Goal: Check status

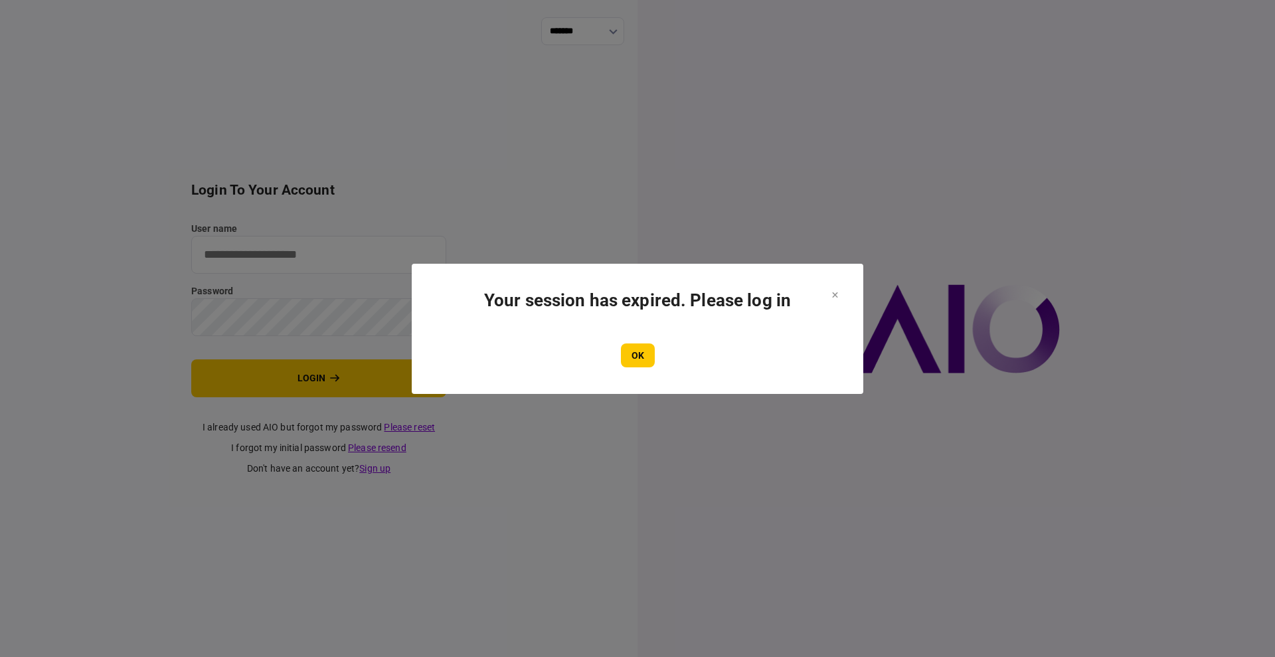
type input "****"
drag, startPoint x: 633, startPoint y: 337, endPoint x: 633, endPoint y: 354, distance: 17.3
click at [633, 339] on section "Your session has expired. Please log in OK" at bounding box center [637, 328] width 398 height 77
click at [635, 358] on button "OK" at bounding box center [638, 355] width 34 height 24
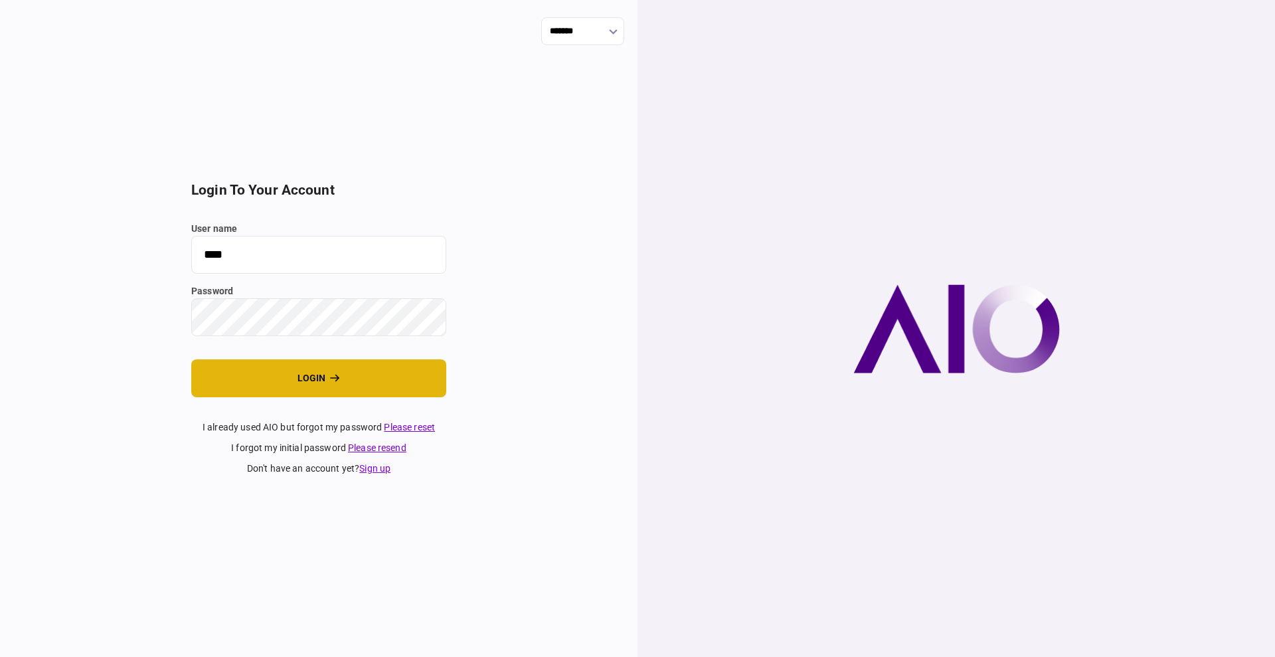
click at [282, 381] on button "login" at bounding box center [318, 378] width 255 height 38
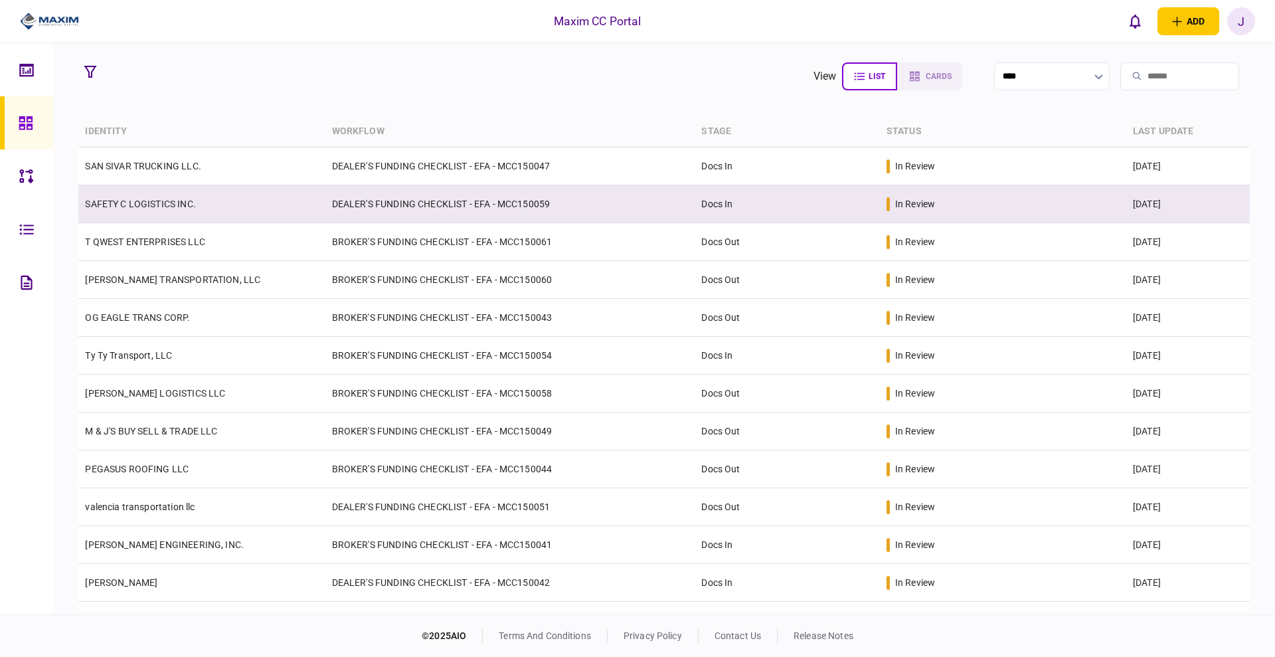
click at [144, 199] on link "SAFETY C LOGISTICS INC." at bounding box center [140, 203] width 110 height 11
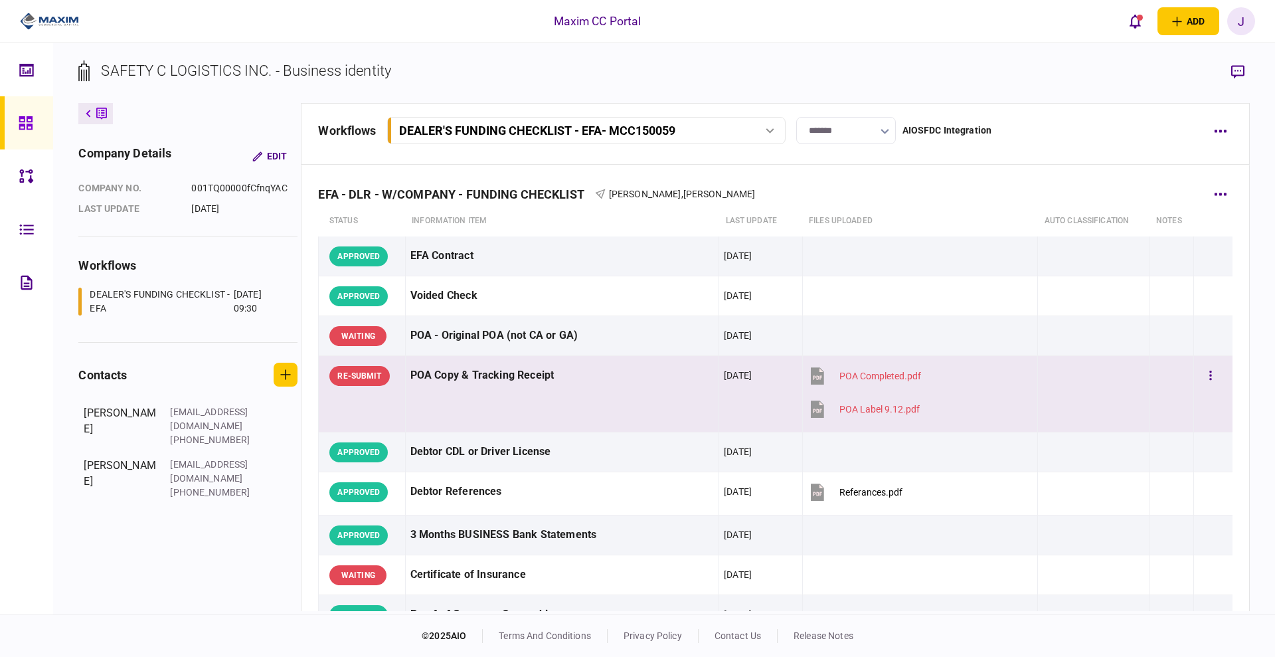
click at [602, 390] on div "POA Copy & Tracking Receipt" at bounding box center [561, 375] width 303 height 30
click at [1145, 3] on div "Maxim CC Portal add business identity individual identity J J [PERSON_NAME] [PE…" at bounding box center [637, 21] width 1275 height 42
click at [1145, 22] on button "open notifications list" at bounding box center [1135, 21] width 28 height 28
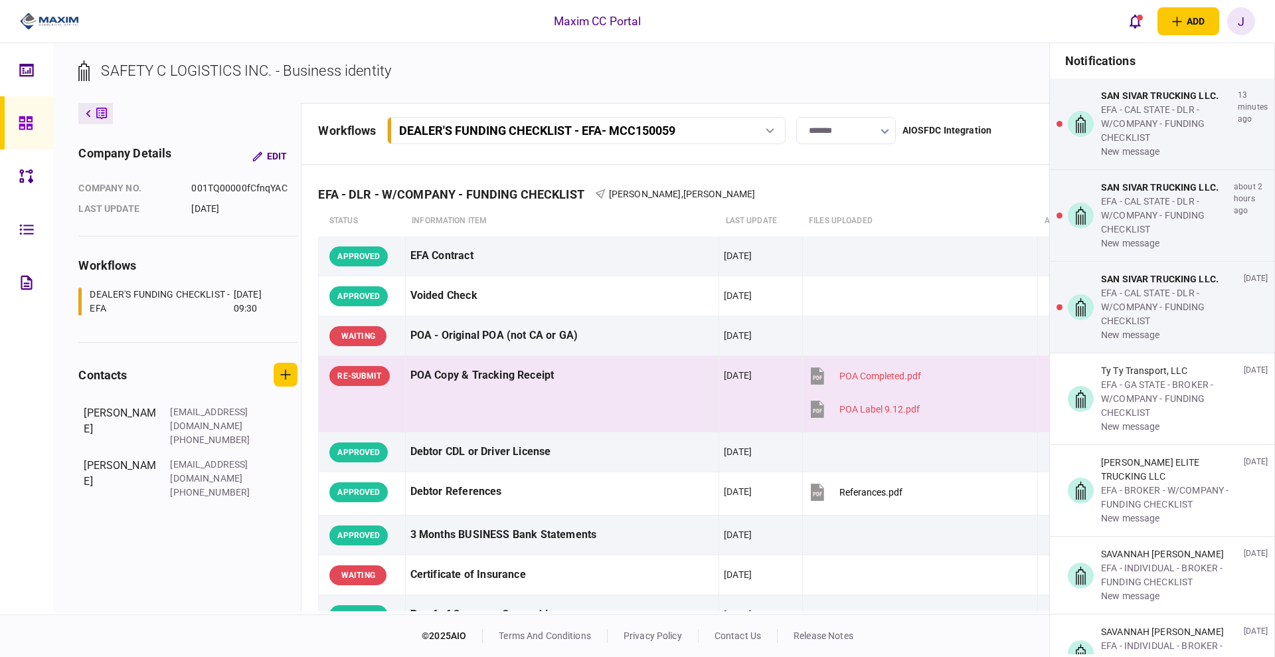
click at [1119, 23] on div "Maxim CC Portal add business identity individual identity J J [PERSON_NAME] [PE…" at bounding box center [637, 21] width 1275 height 42
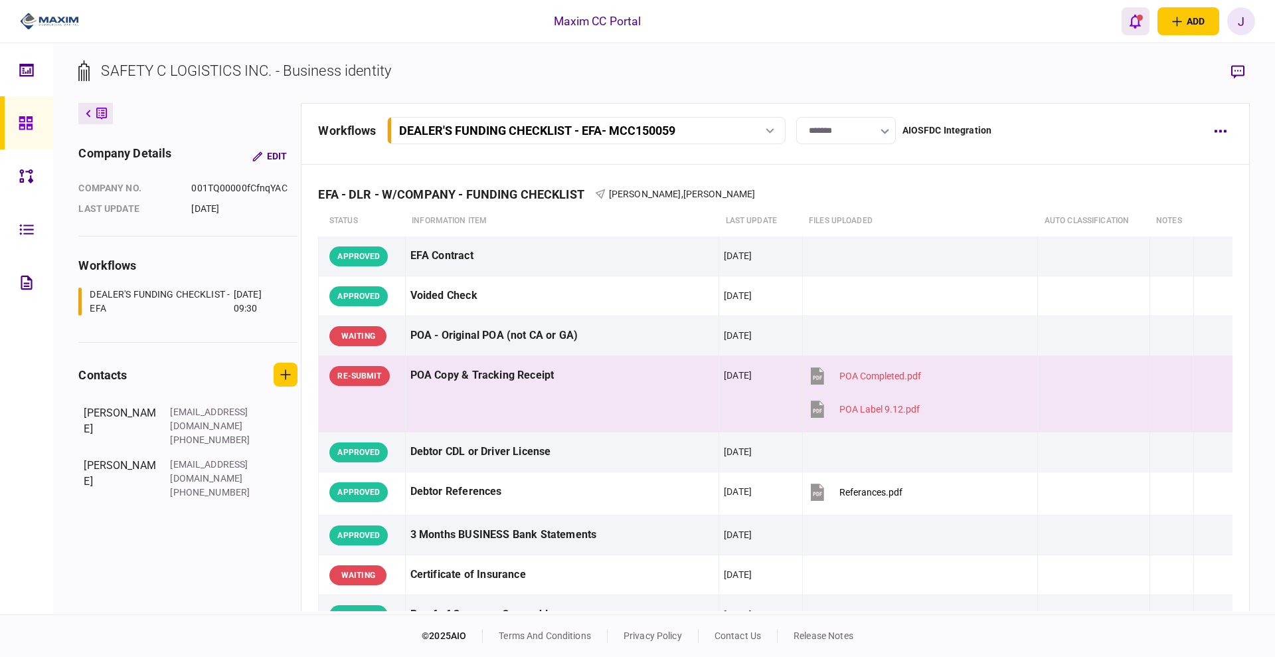
click at [1129, 23] on icon "open notifications list" at bounding box center [1134, 21] width 11 height 15
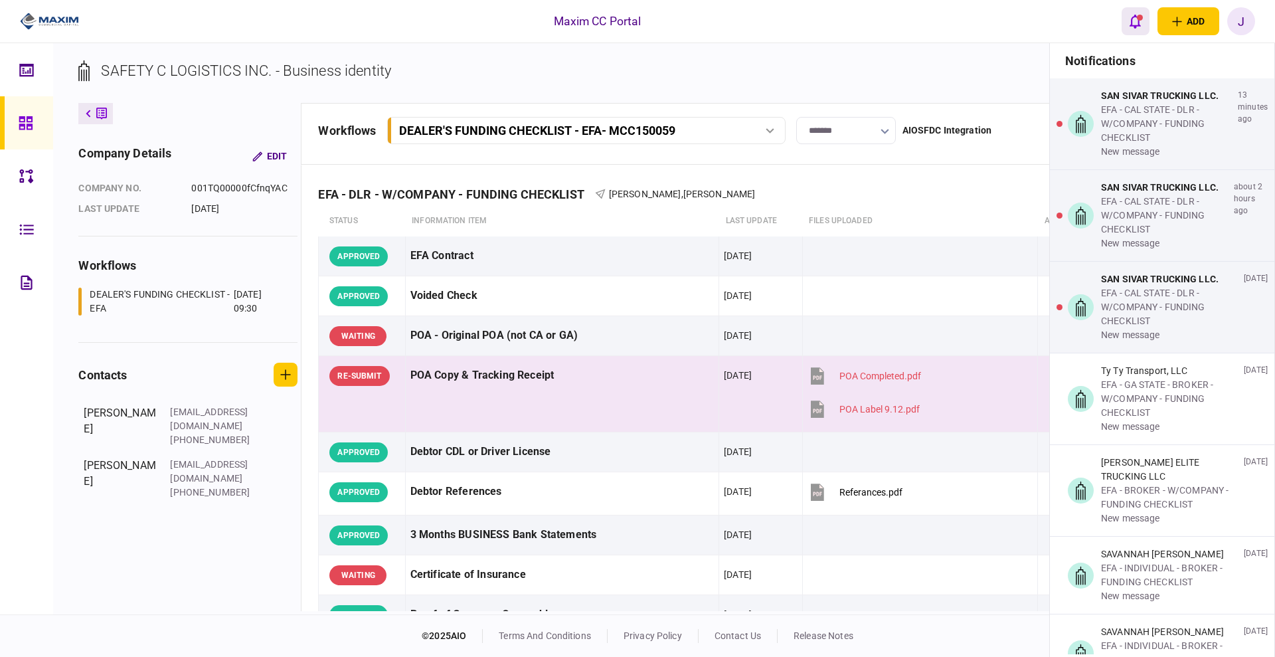
click at [1138, 23] on icon "open notifications list" at bounding box center [1134, 22] width 11 height 14
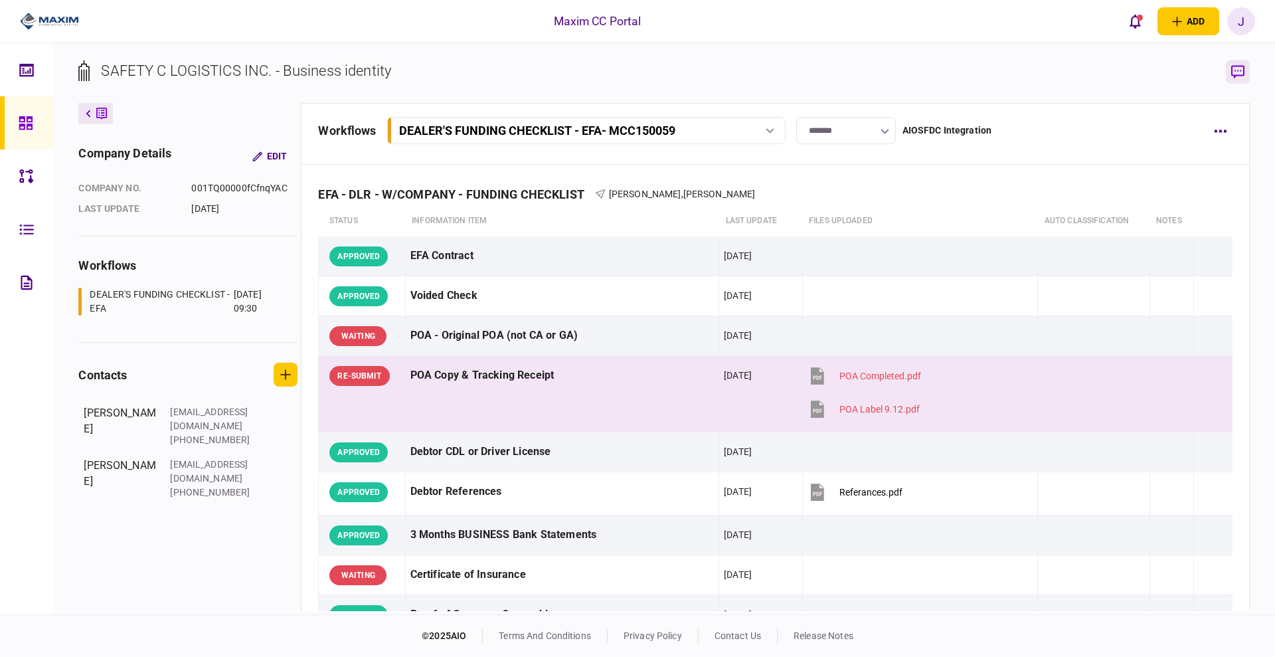
click at [1242, 78] on button "button" at bounding box center [1237, 72] width 24 height 24
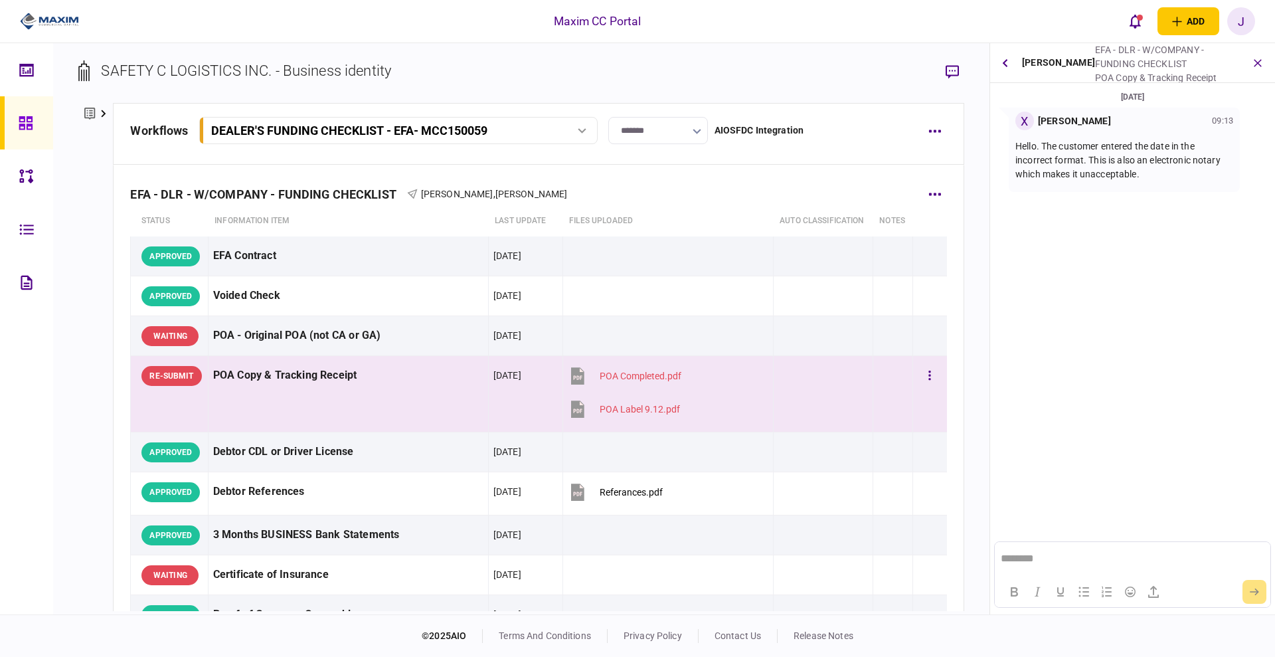
click at [389, 399] on td "POA Copy & Tracking Receipt" at bounding box center [348, 394] width 280 height 76
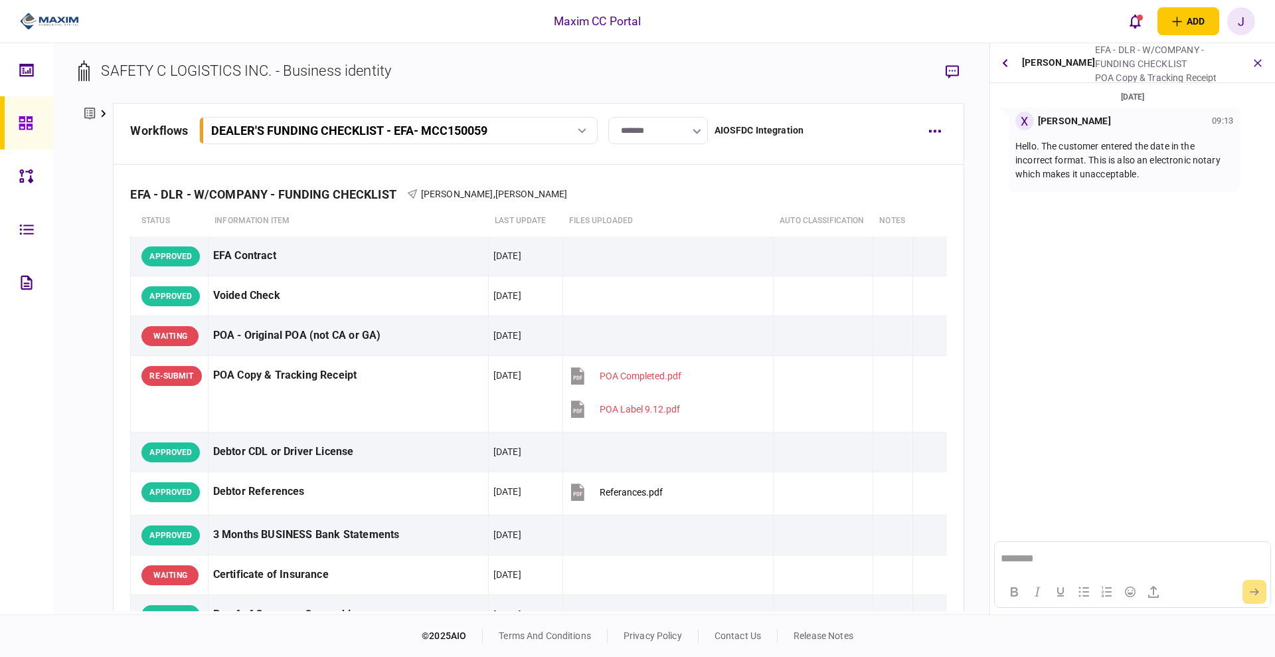
click at [1100, 162] on p "Hello. The customer entered the date in the incorrect format. This is also an e…" at bounding box center [1124, 160] width 218 height 42
drag, startPoint x: 1099, startPoint y: 167, endPoint x: 1203, endPoint y: 169, distance: 103.6
click at [1203, 169] on p "Hello. The customer entered the date in the incorrect format. This is also an e…" at bounding box center [1124, 160] width 218 height 42
click at [1194, 182] on div "Hello. The customer entered the date in the incorrect format. This is also an e…" at bounding box center [1124, 160] width 218 height 60
click at [1182, 175] on p "Hello. The customer entered the date in the incorrect format. This is also an e…" at bounding box center [1124, 160] width 218 height 42
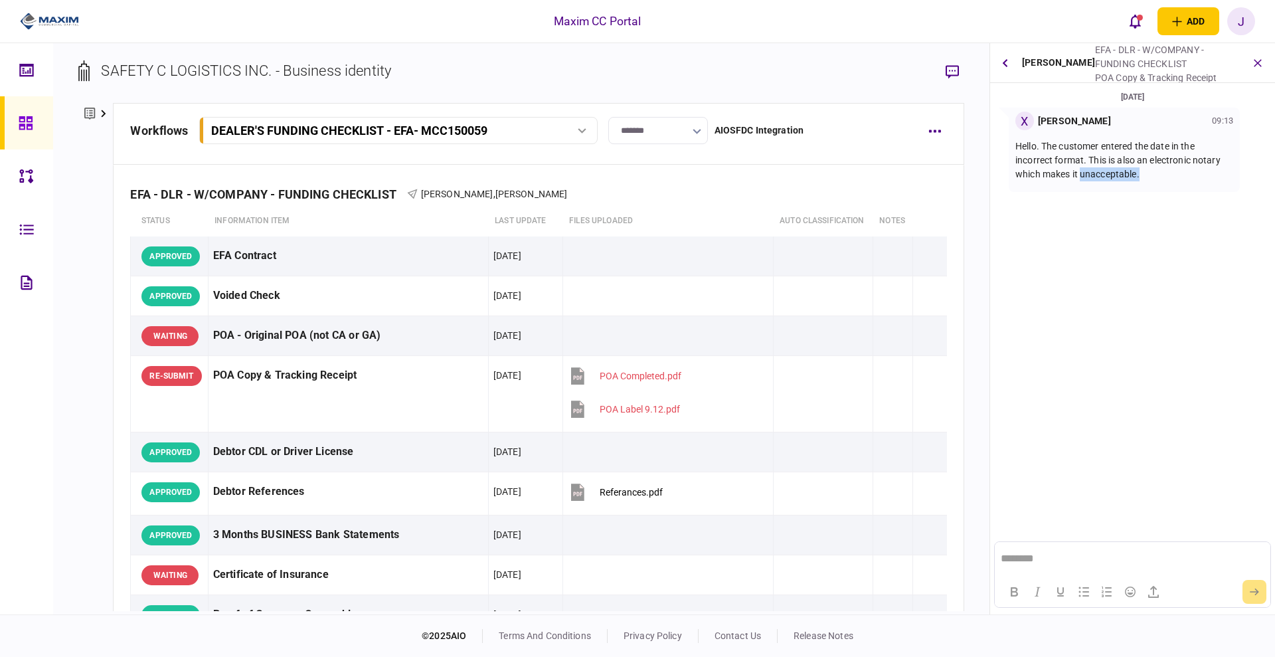
drag, startPoint x: 1152, startPoint y: 173, endPoint x: 1083, endPoint y: 170, distance: 69.8
click at [1083, 170] on p "Hello. The customer entered the date in the incorrect format. This is also an e…" at bounding box center [1124, 160] width 218 height 42
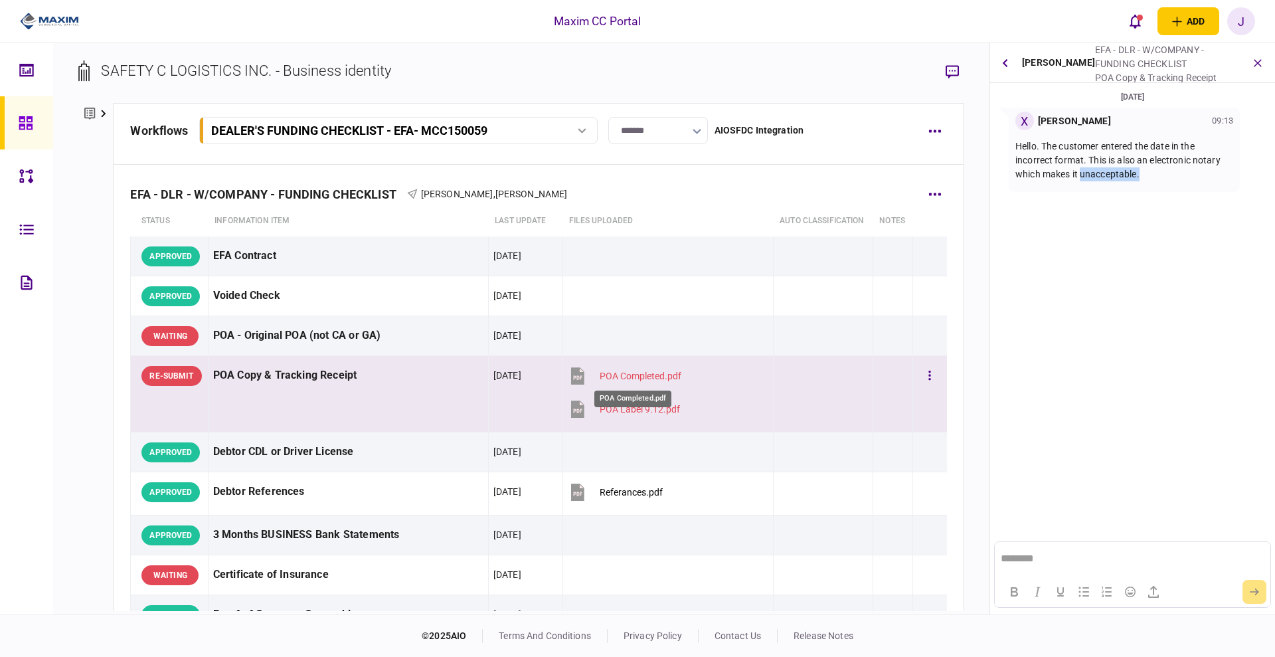
click at [626, 380] on div "POA Completed.pdf" at bounding box center [640, 375] width 82 height 11
click at [639, 375] on div "POA Completed.pdf" at bounding box center [640, 375] width 82 height 11
click at [643, 372] on div "POA Completed.pdf" at bounding box center [640, 375] width 82 height 11
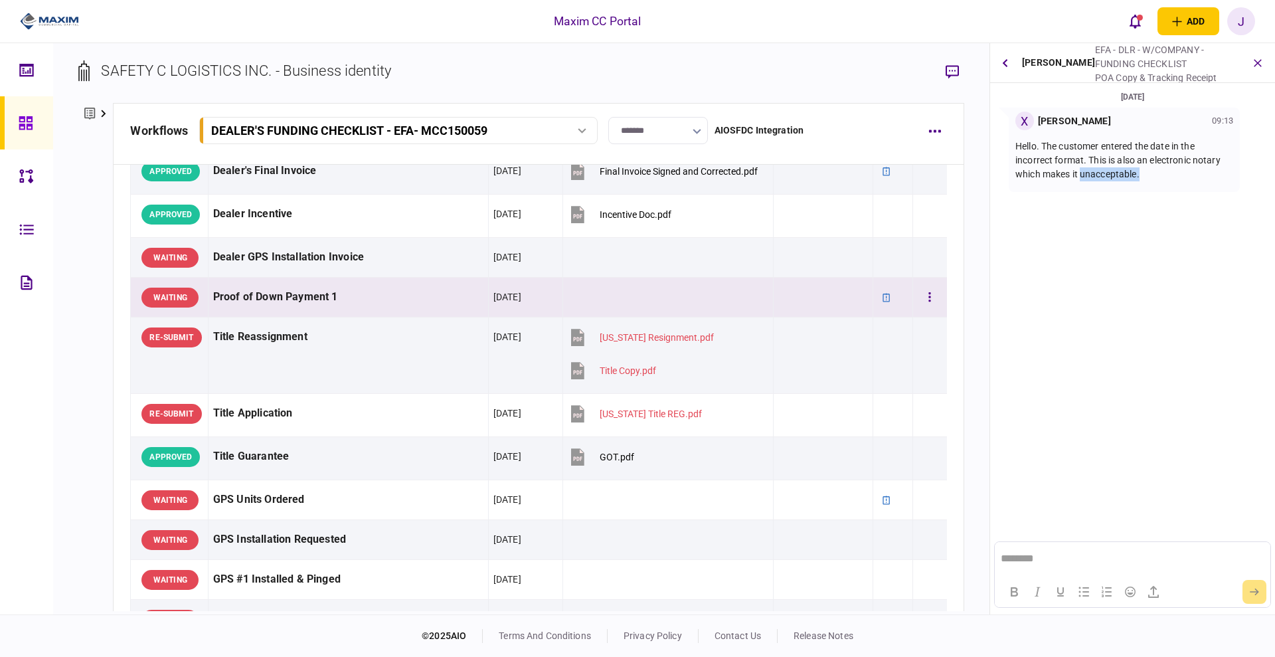
scroll to position [747, 0]
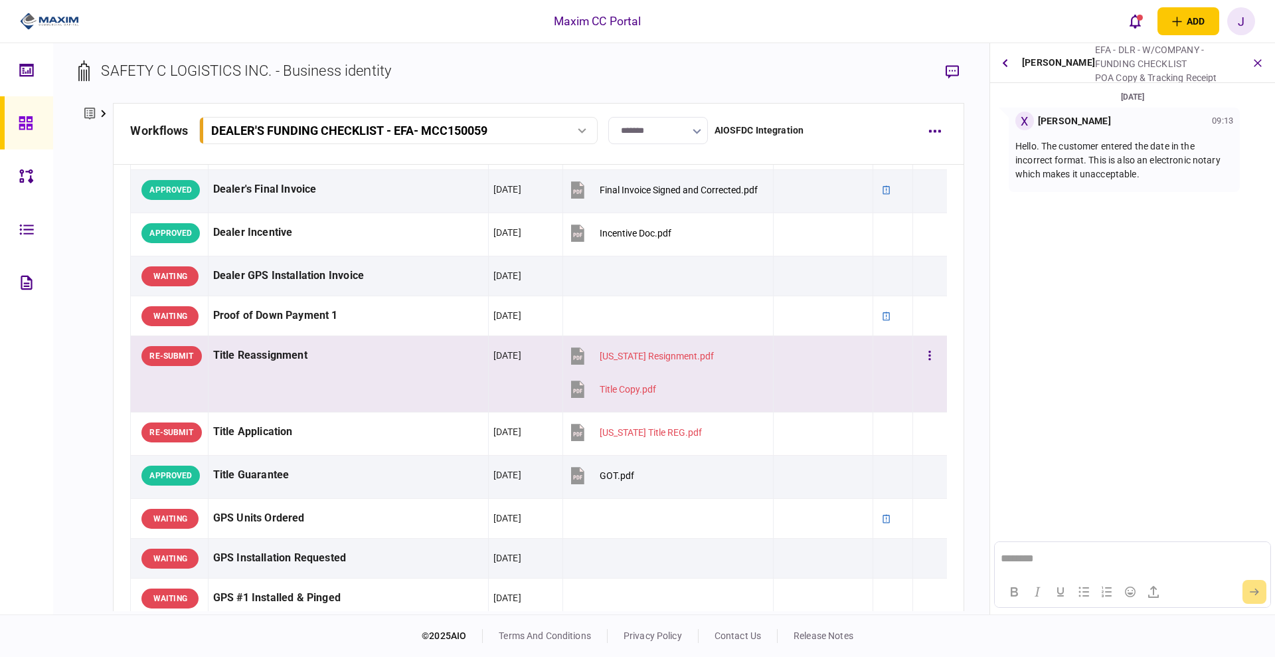
click at [326, 366] on div "Title Reassignment" at bounding box center [348, 356] width 270 height 30
click at [264, 375] on td "Title Reassignment" at bounding box center [348, 374] width 280 height 76
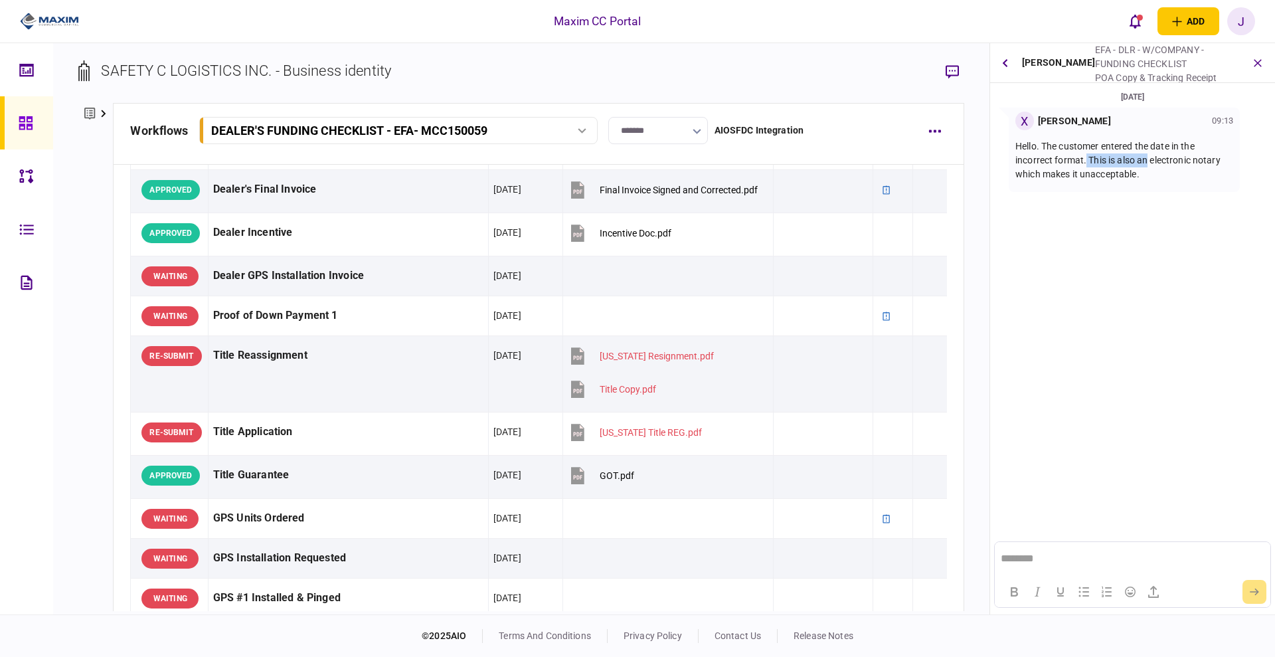
drag, startPoint x: 1116, startPoint y: 155, endPoint x: 1155, endPoint y: 155, distance: 39.2
click at [1150, 155] on p "Hello. The customer entered the date in the incorrect format. This is also an e…" at bounding box center [1124, 160] width 218 height 42
click at [1067, 162] on p "Hello. The customer entered the date in the incorrect format. This is also an e…" at bounding box center [1124, 160] width 218 height 42
click at [1005, 56] on button "button" at bounding box center [1004, 63] width 19 height 24
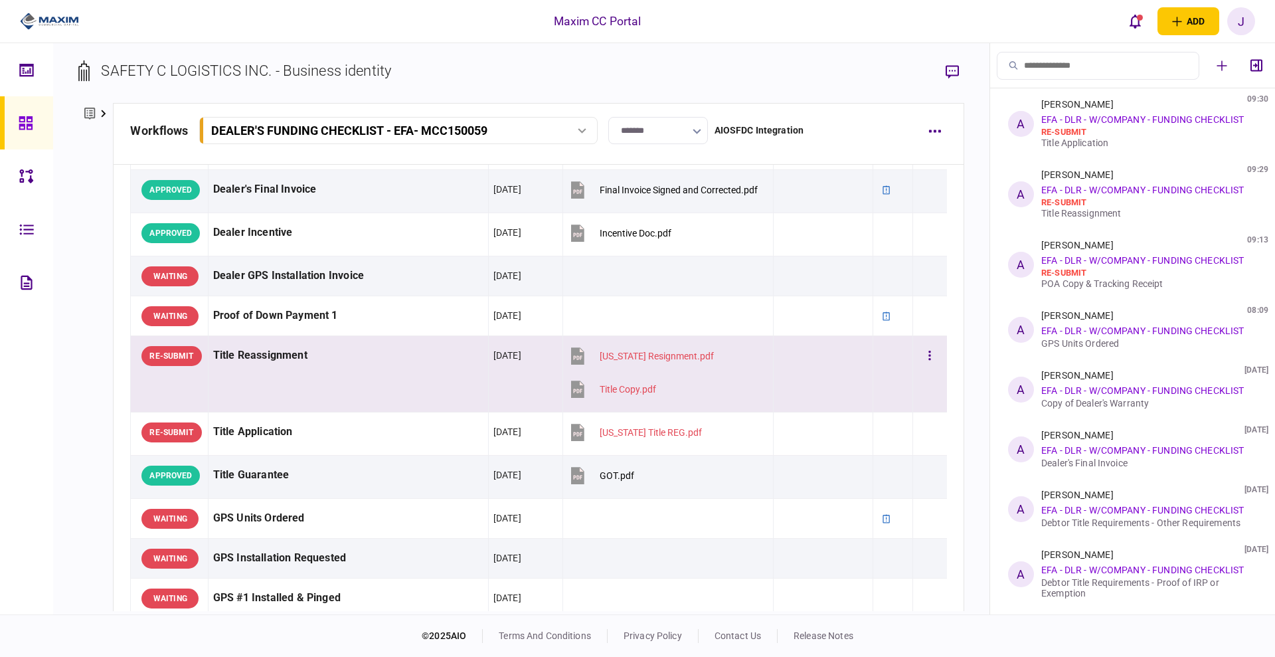
click at [338, 383] on td "Title Reassignment" at bounding box center [348, 374] width 280 height 76
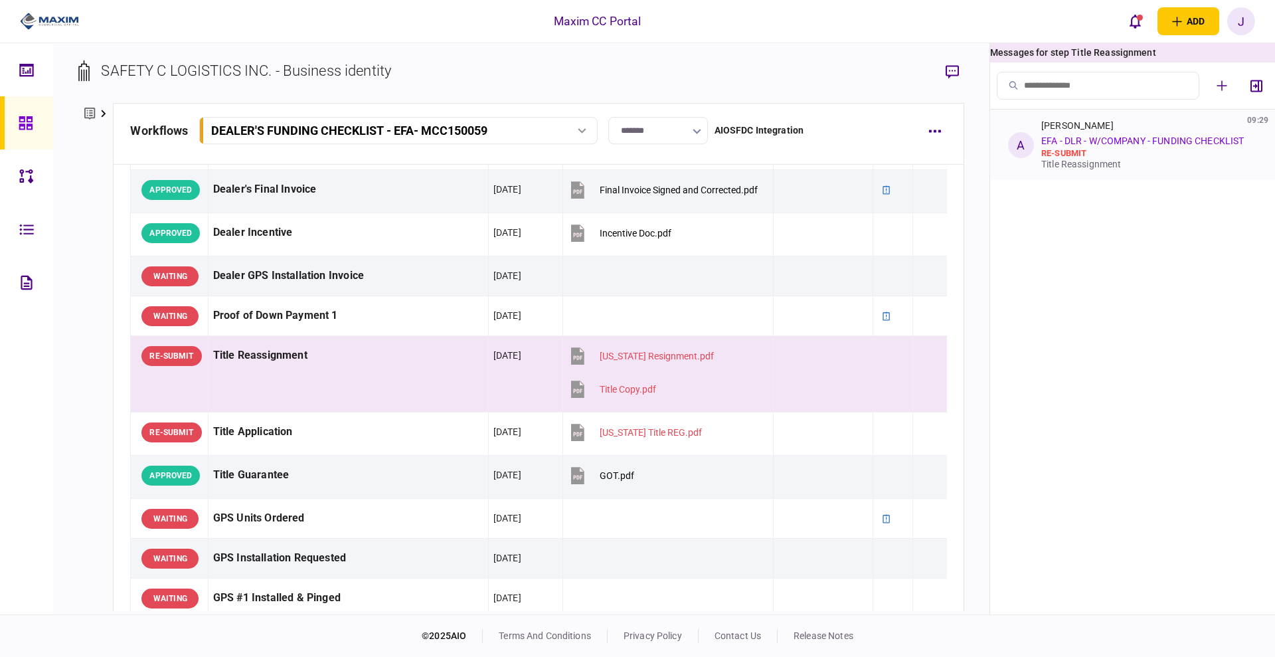
click at [1088, 170] on li "A [PERSON_NAME] 09:29 EFA - DLR - W/COMPANY - FUNDING CHECKLIST re-submit Title…" at bounding box center [1132, 145] width 285 height 70
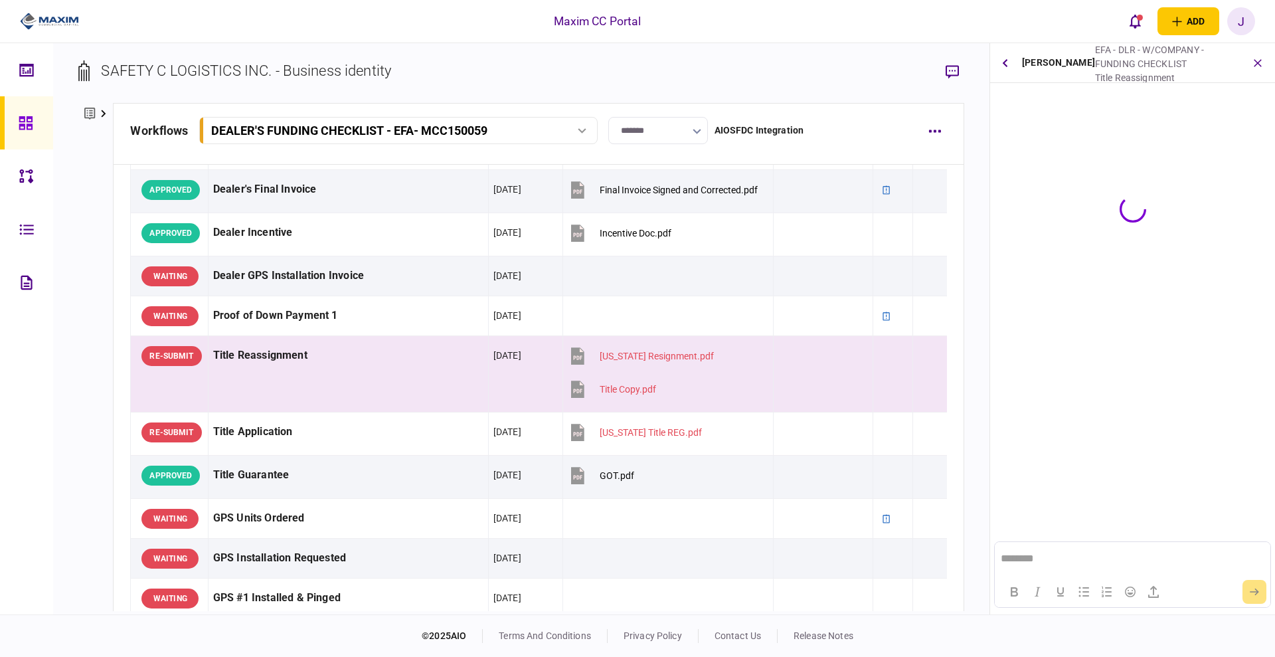
scroll to position [0, 0]
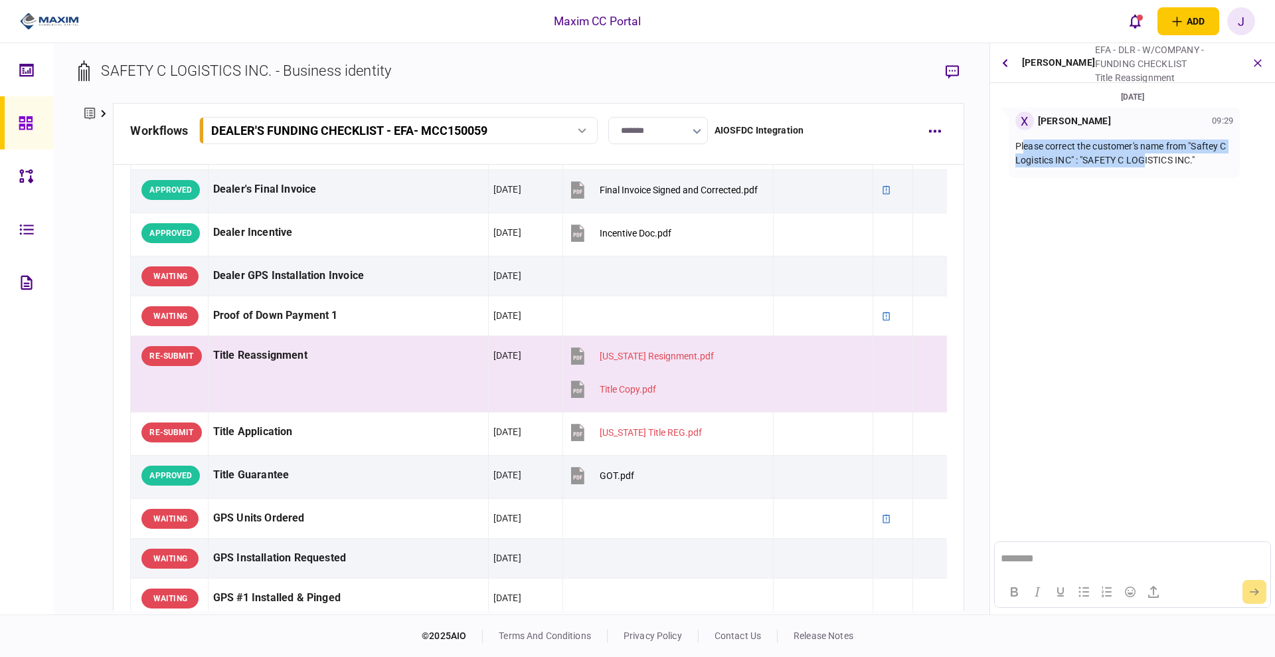
drag, startPoint x: 1024, startPoint y: 145, endPoint x: 1191, endPoint y: 165, distance: 167.9
click at [1158, 155] on p "Please correct the customer's name from "Saftey C Logistics INC" : "SAFETY C LO…" at bounding box center [1124, 153] width 218 height 28
click at [1161, 200] on section "[DATE] X [PERSON_NAME] 09:29 Please correct the customer's name from "Saftey C …" at bounding box center [1132, 227] width 285 height 275
click at [402, 371] on td "Title Reassignment" at bounding box center [348, 374] width 280 height 76
click at [627, 384] on div "Title Copy.pdf" at bounding box center [627, 389] width 56 height 11
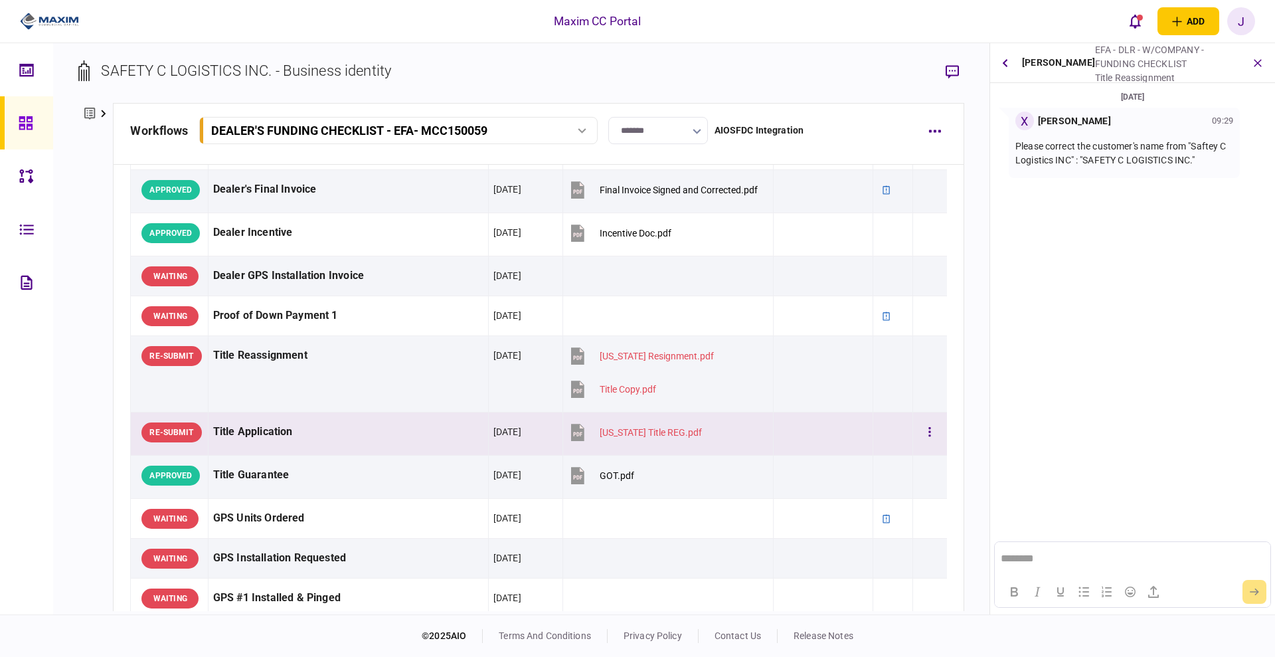
click at [310, 420] on div "Title Application" at bounding box center [348, 432] width 270 height 30
click at [285, 431] on div "Title Application" at bounding box center [348, 432] width 270 height 30
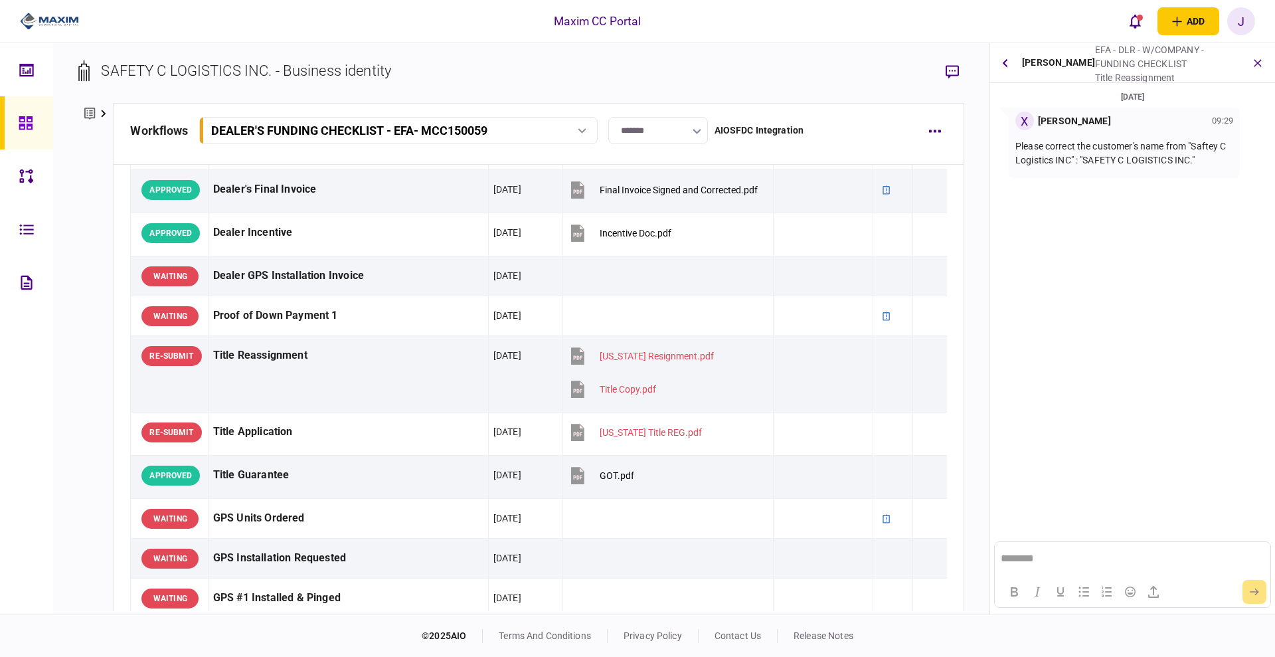
click at [1006, 64] on icon "button" at bounding box center [1004, 62] width 5 height 9
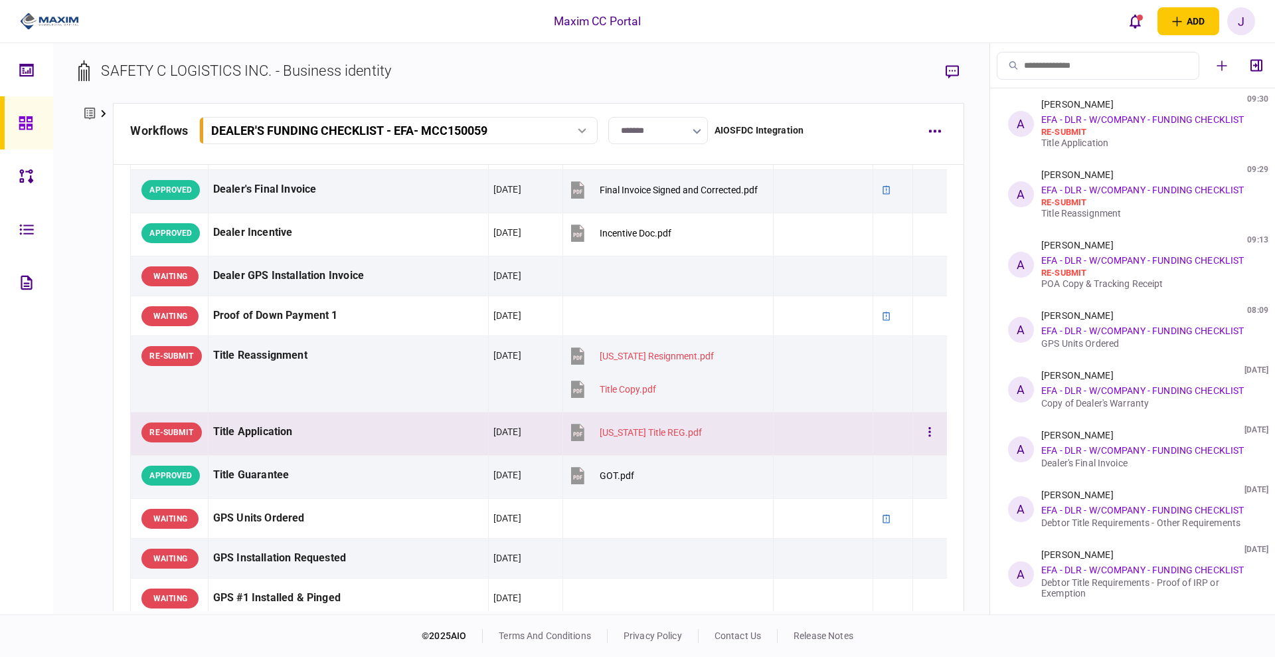
click at [349, 418] on div "Title Application" at bounding box center [348, 432] width 270 height 30
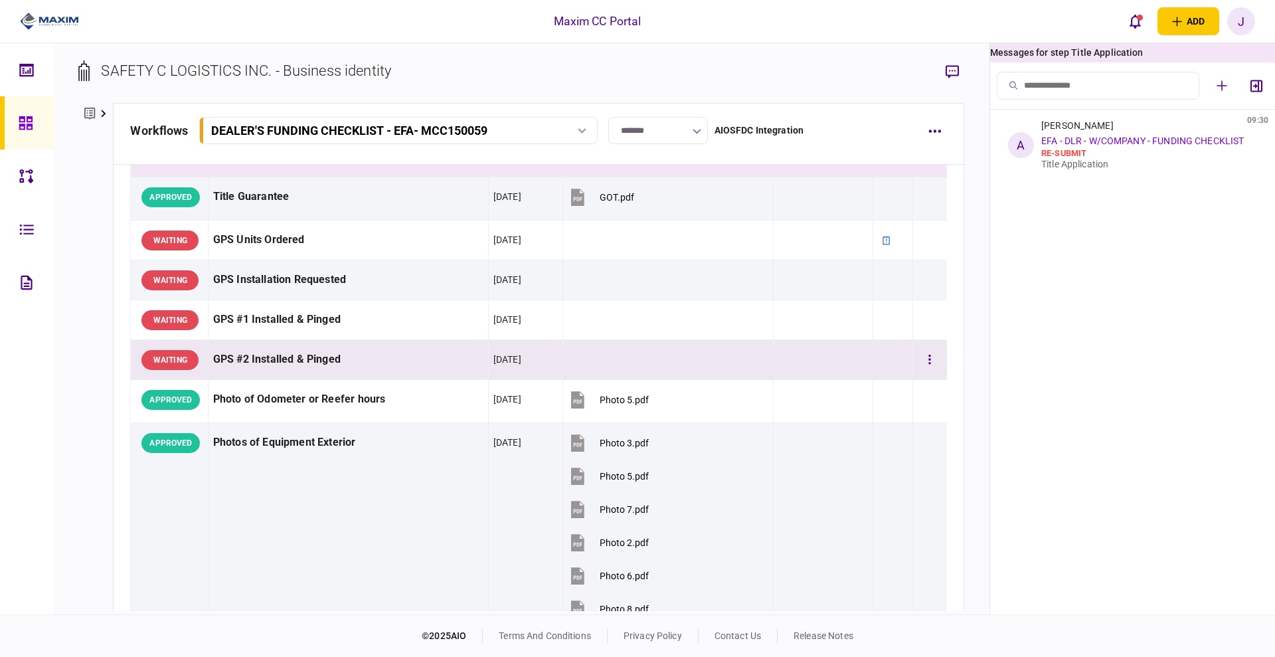
scroll to position [996, 0]
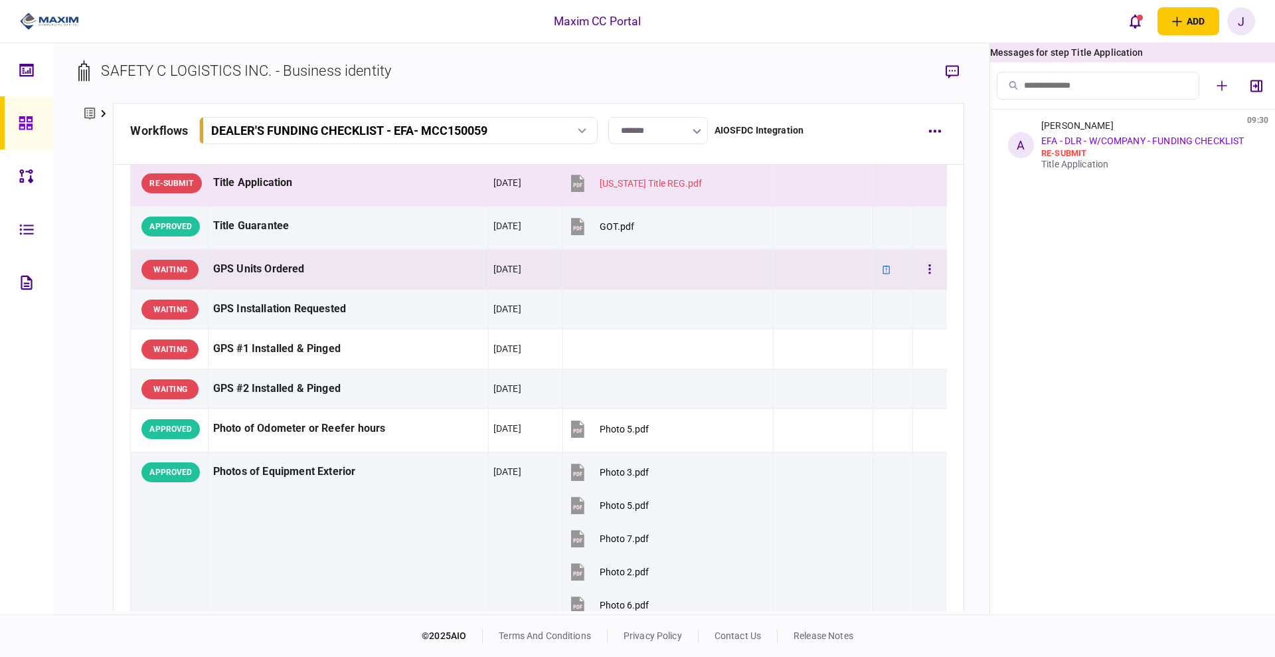
click at [240, 254] on div "GPS Units Ordered" at bounding box center [348, 269] width 270 height 30
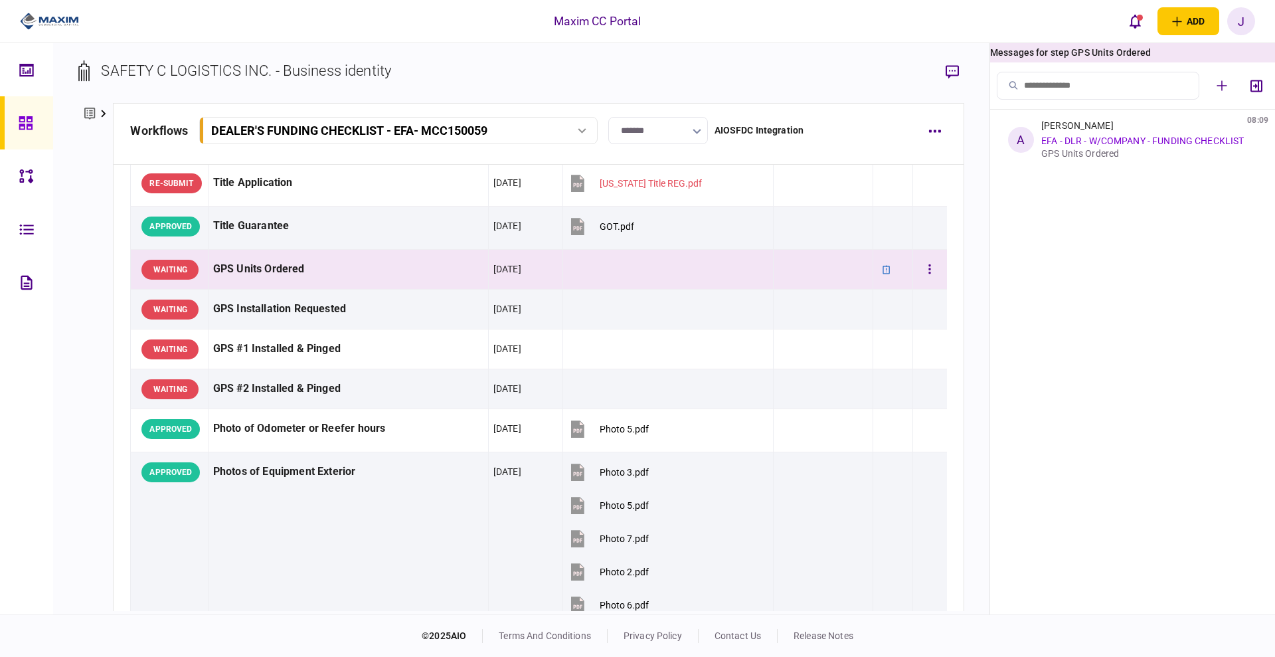
click at [268, 275] on div "GPS Units Ordered" at bounding box center [348, 269] width 270 height 30
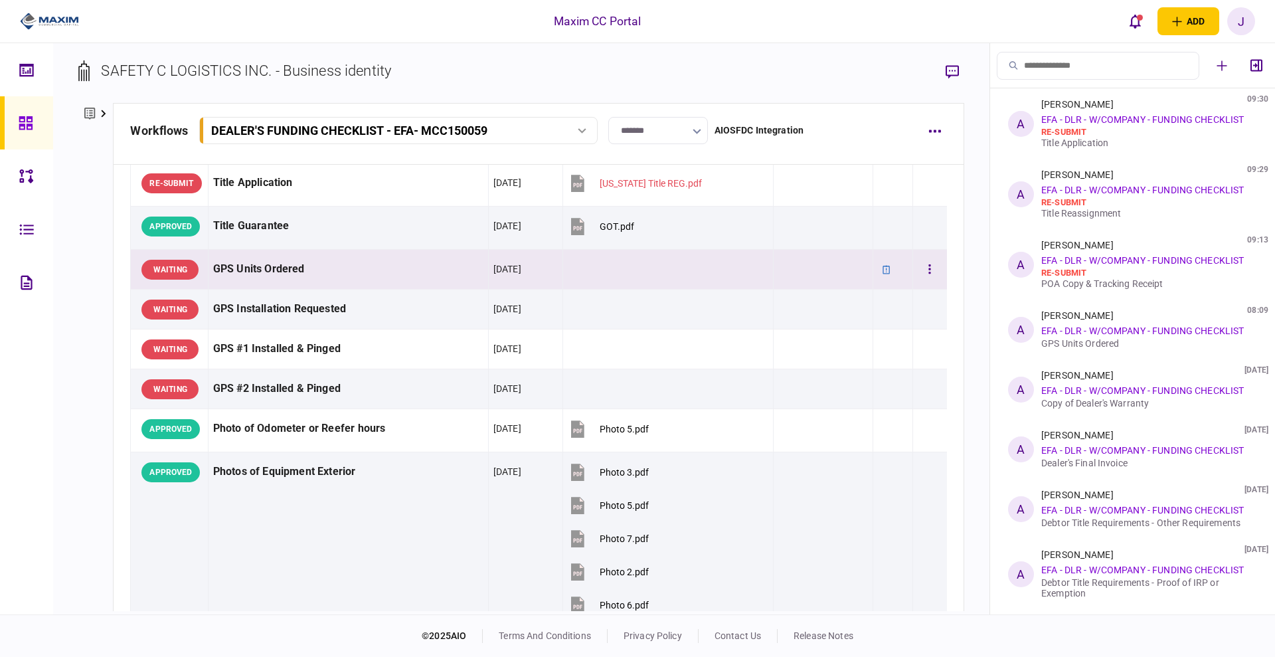
click at [256, 268] on div "GPS Units Ordered" at bounding box center [348, 269] width 270 height 30
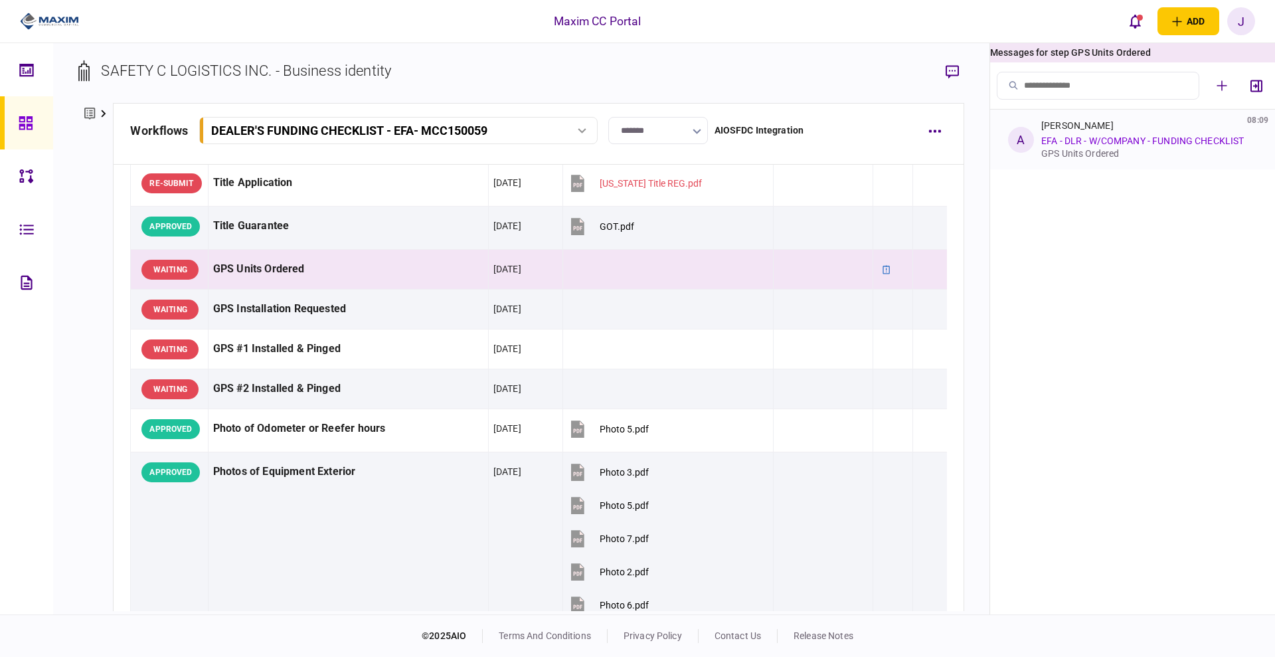
click at [1119, 142] on link "EFA - DLR - W/COMPANY - FUNDING CHECKLIST" at bounding box center [1142, 140] width 202 height 11
click at [1076, 145] on link "EFA - DLR - W/COMPANY - FUNDING CHECKLIST" at bounding box center [1142, 140] width 202 height 11
click at [262, 278] on div "GPS Units Ordered" at bounding box center [348, 269] width 270 height 30
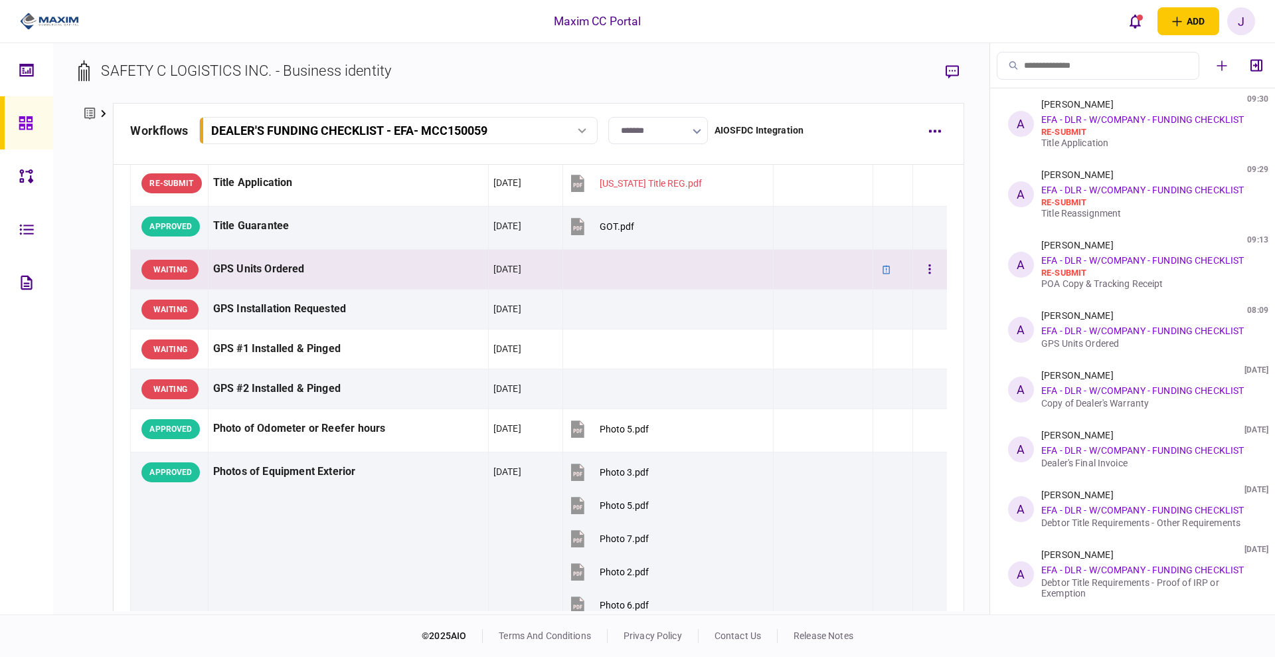
click at [279, 258] on div "GPS Units Ordered" at bounding box center [348, 269] width 270 height 30
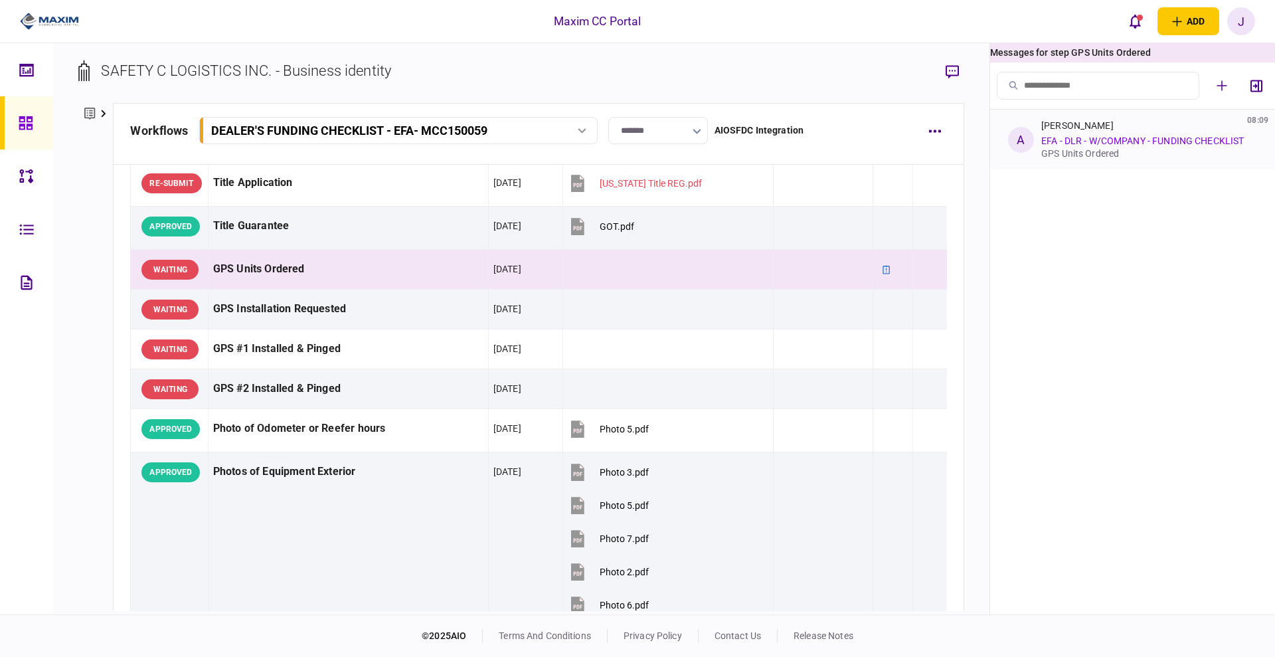
click at [1124, 152] on div "GPS Units Ordered" at bounding box center [1146, 153] width 210 height 11
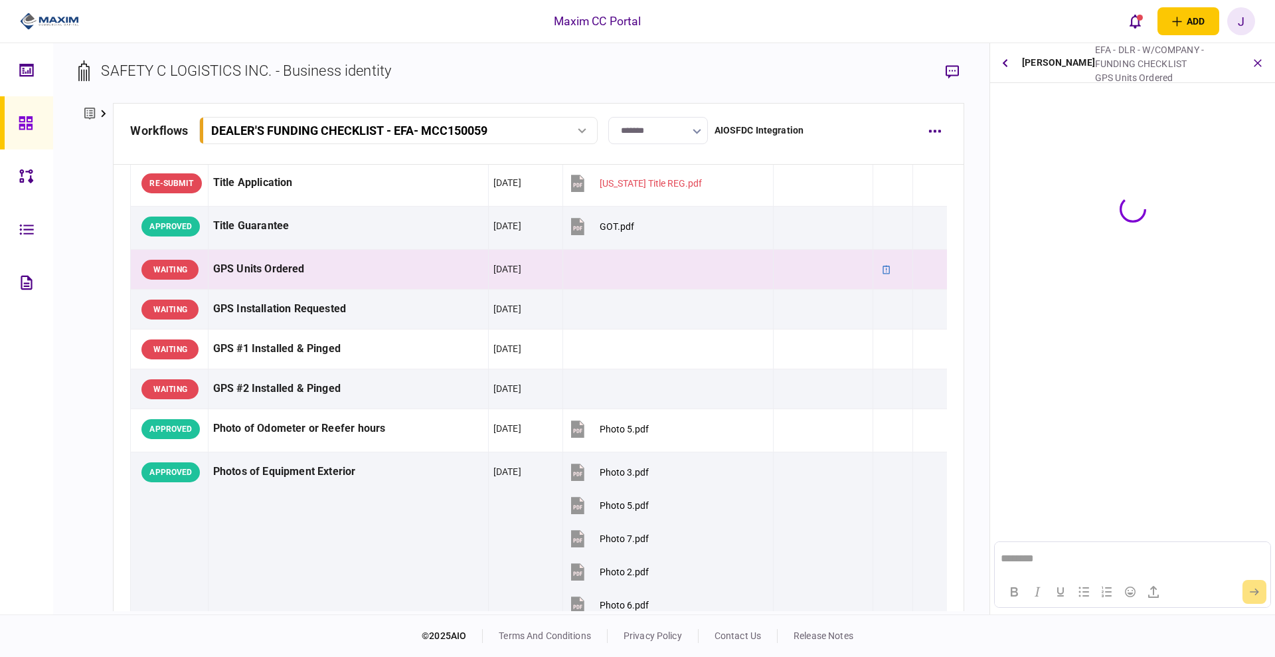
scroll to position [0, 0]
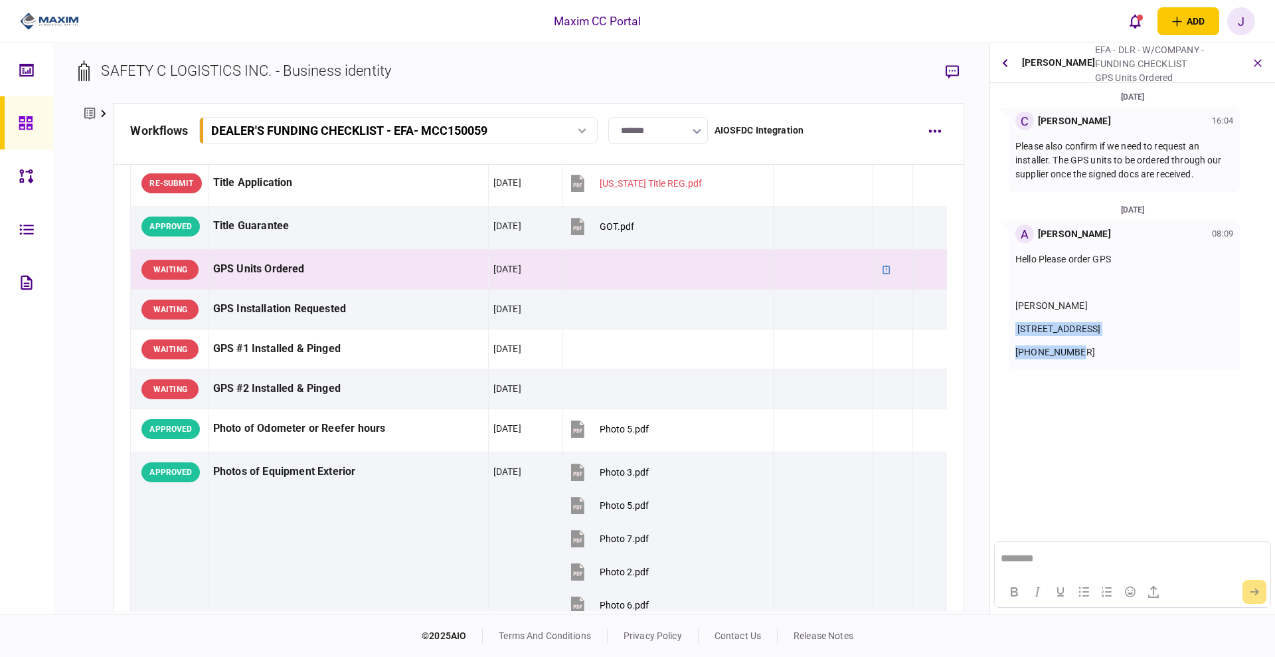
drag, startPoint x: 1083, startPoint y: 357, endPoint x: 1012, endPoint y: 319, distance: 81.4
click at [1012, 319] on div "A [PERSON_NAME] 08:09 Hello Please order GPS [PERSON_NAME] [STREET_ADDRESS] [PH…" at bounding box center [1123, 294] width 231 height 149
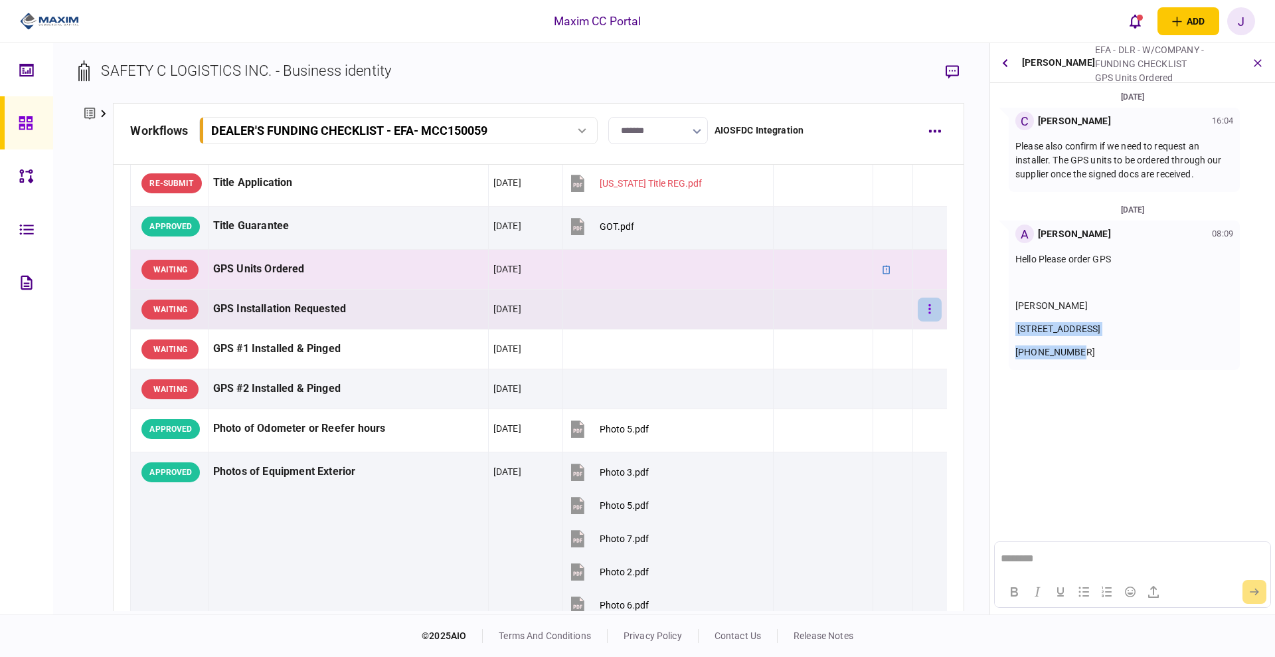
click at [917, 311] on button "button" at bounding box center [929, 309] width 24 height 24
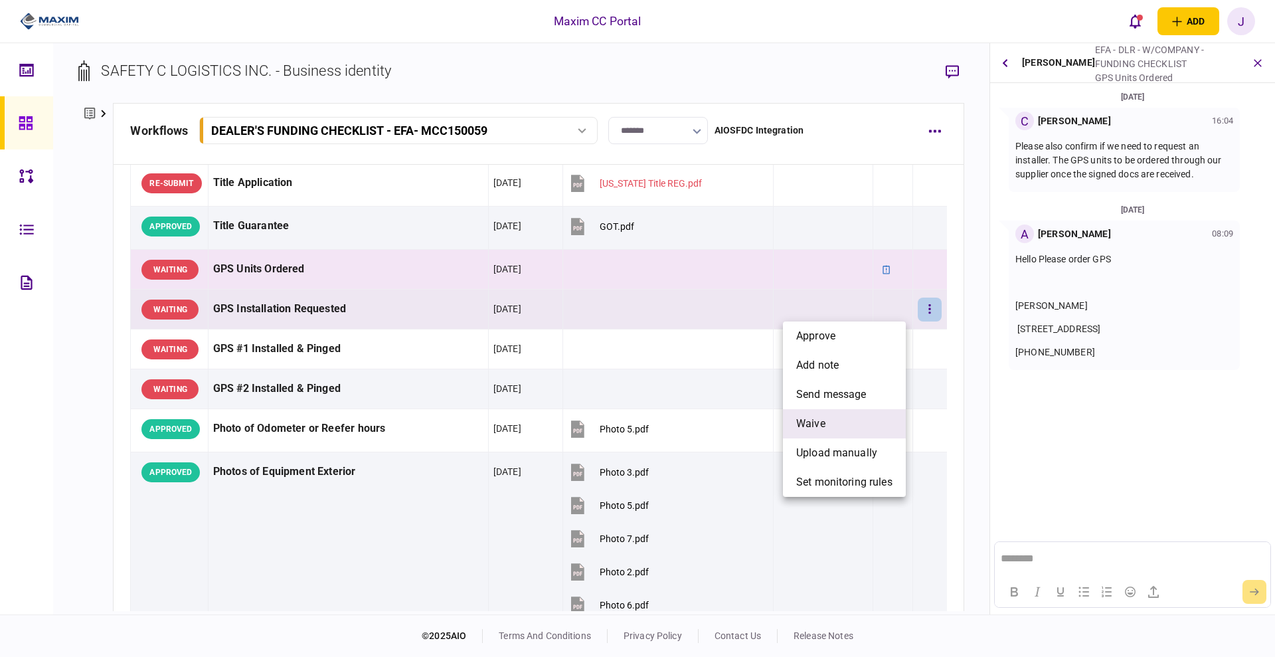
click at [835, 419] on li "waive" at bounding box center [844, 423] width 123 height 29
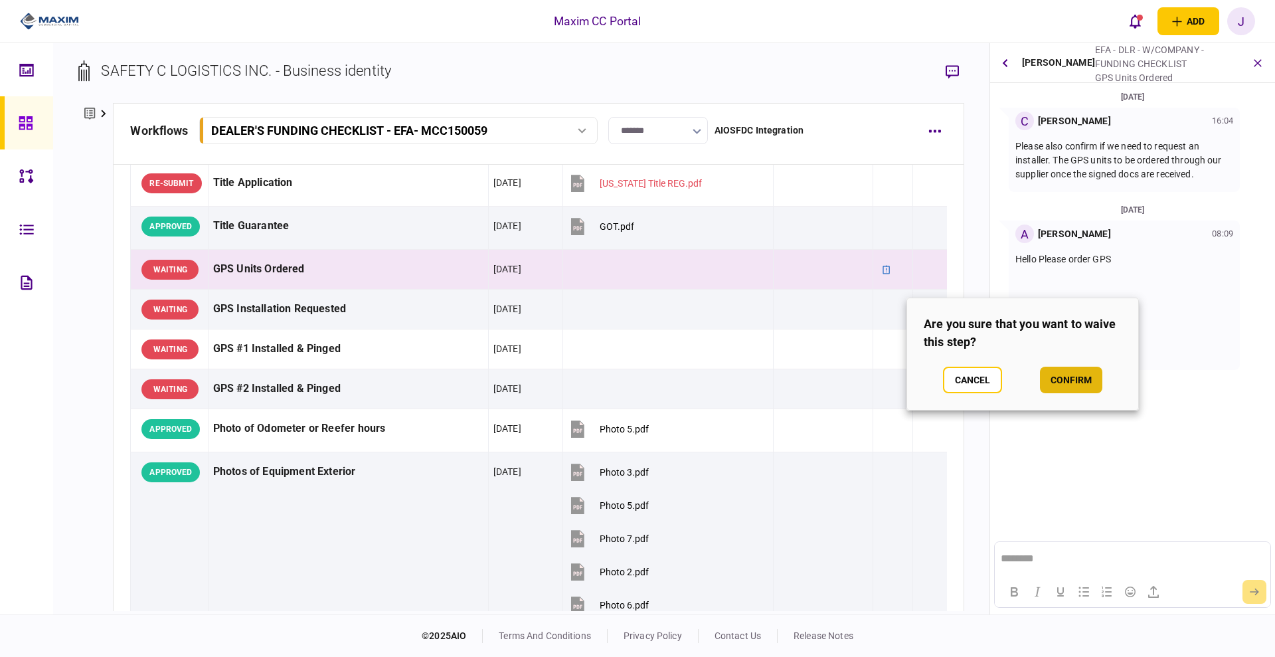
click at [1067, 382] on button "confirm" at bounding box center [1071, 379] width 62 height 27
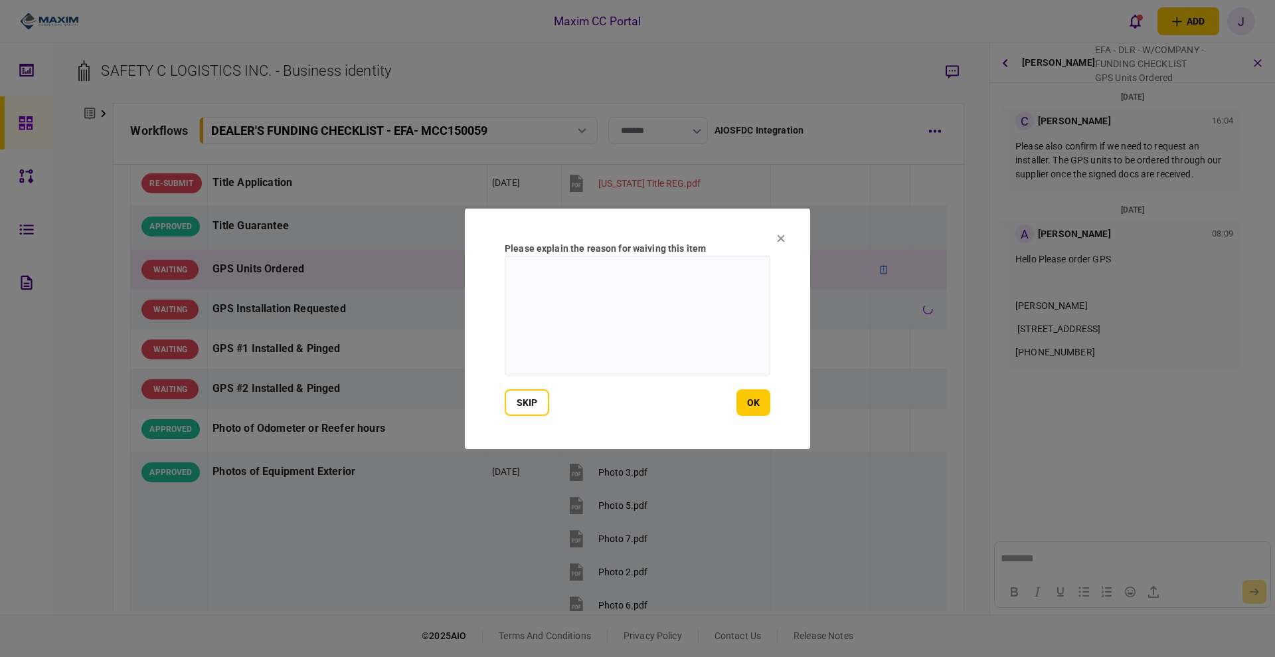
click at [688, 319] on textarea at bounding box center [637, 315] width 266 height 119
type textarea "***"
click at [758, 415] on button "ok" at bounding box center [753, 402] width 34 height 27
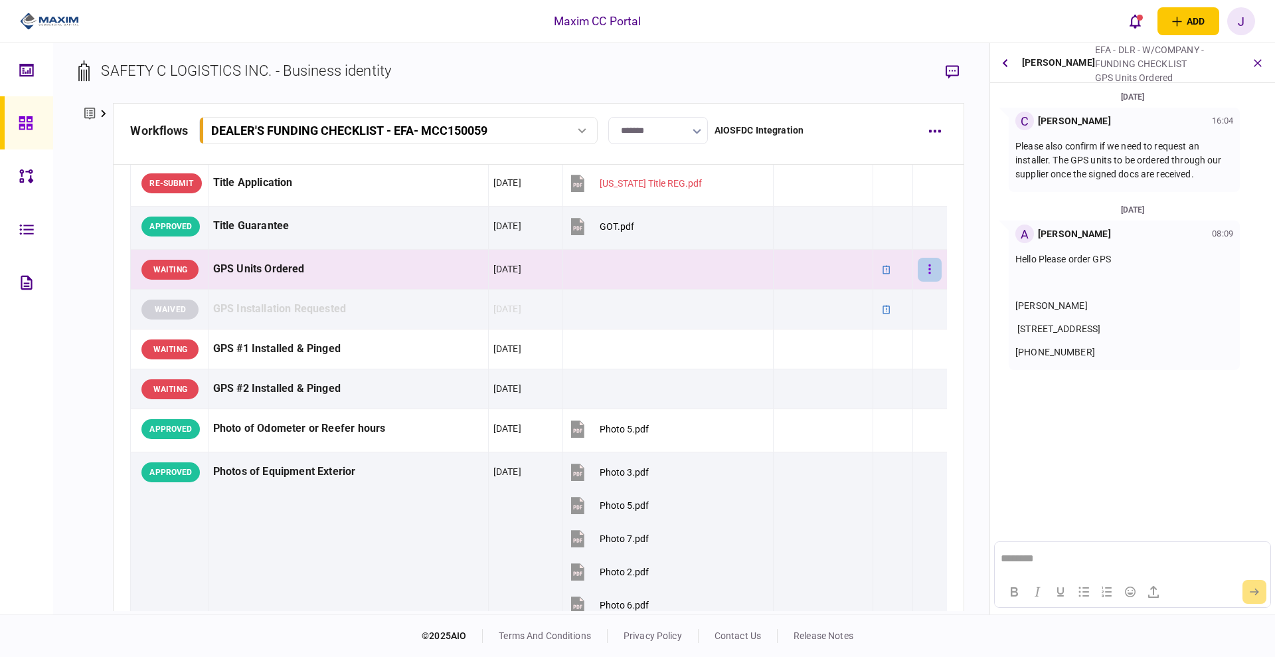
click at [917, 268] on button "button" at bounding box center [929, 270] width 24 height 24
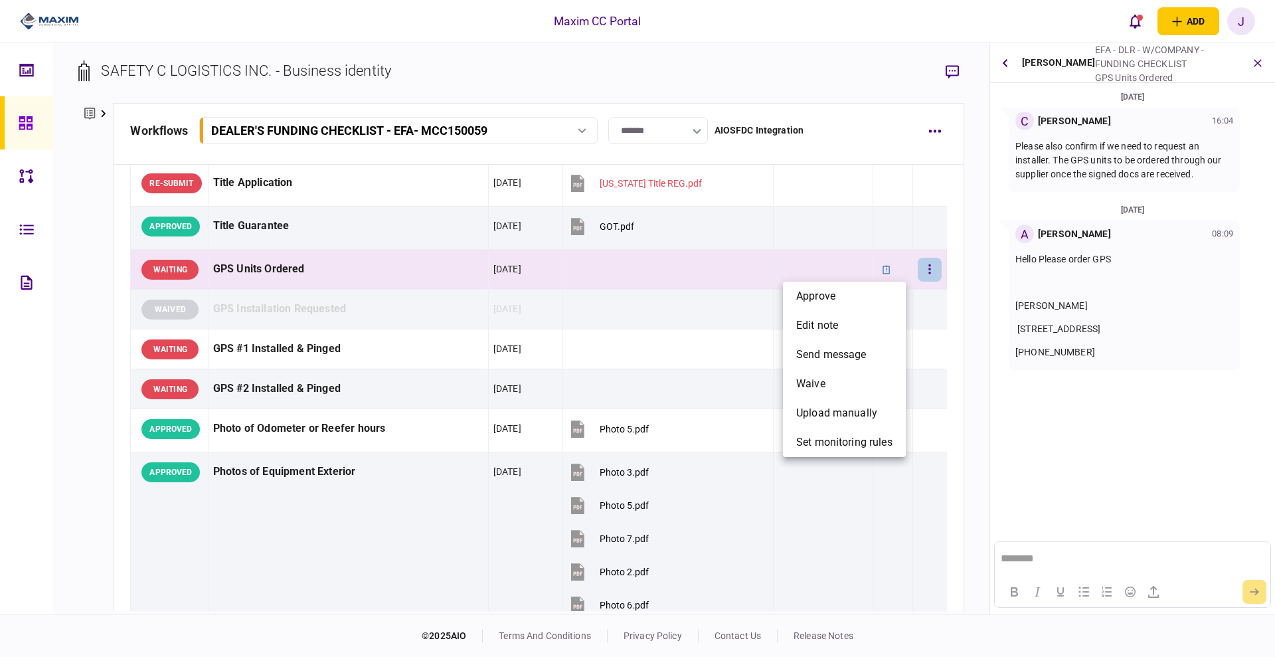
drag, startPoint x: 644, startPoint y: 277, endPoint x: 648, endPoint y: 283, distance: 7.2
click at [645, 277] on div at bounding box center [637, 328] width 1275 height 657
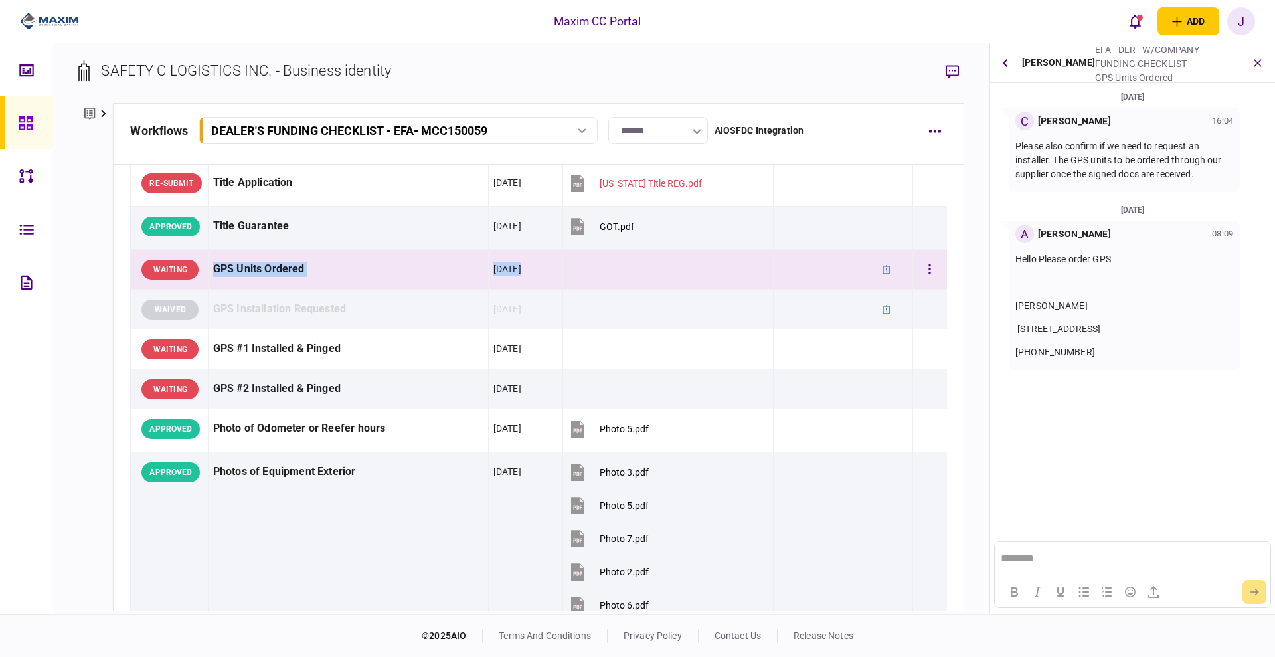
drag, startPoint x: 559, startPoint y: 273, endPoint x: 209, endPoint y: 271, distance: 349.8
click at [209, 271] on tr "WAITING GPS Units Ordered [DATE]" at bounding box center [539, 270] width 816 height 40
click at [544, 265] on div "[DATE]" at bounding box center [525, 269] width 64 height 30
click at [917, 264] on button "button" at bounding box center [929, 270] width 24 height 24
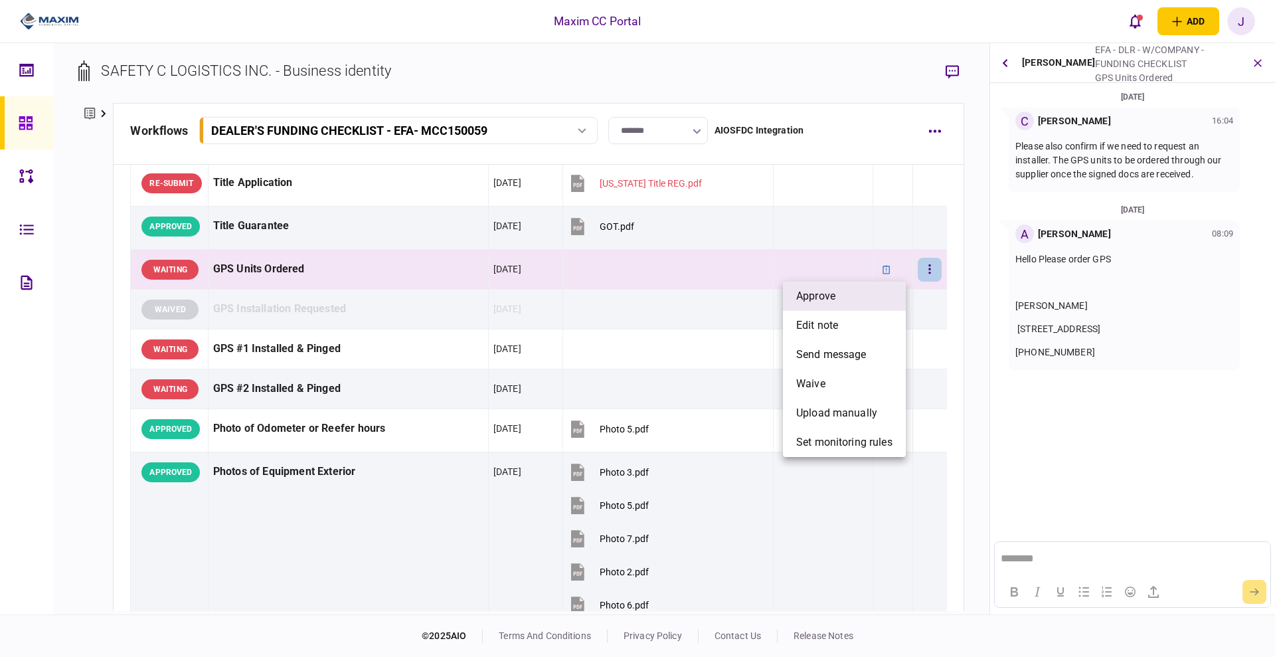
click at [826, 295] on span "approve" at bounding box center [815, 296] width 39 height 16
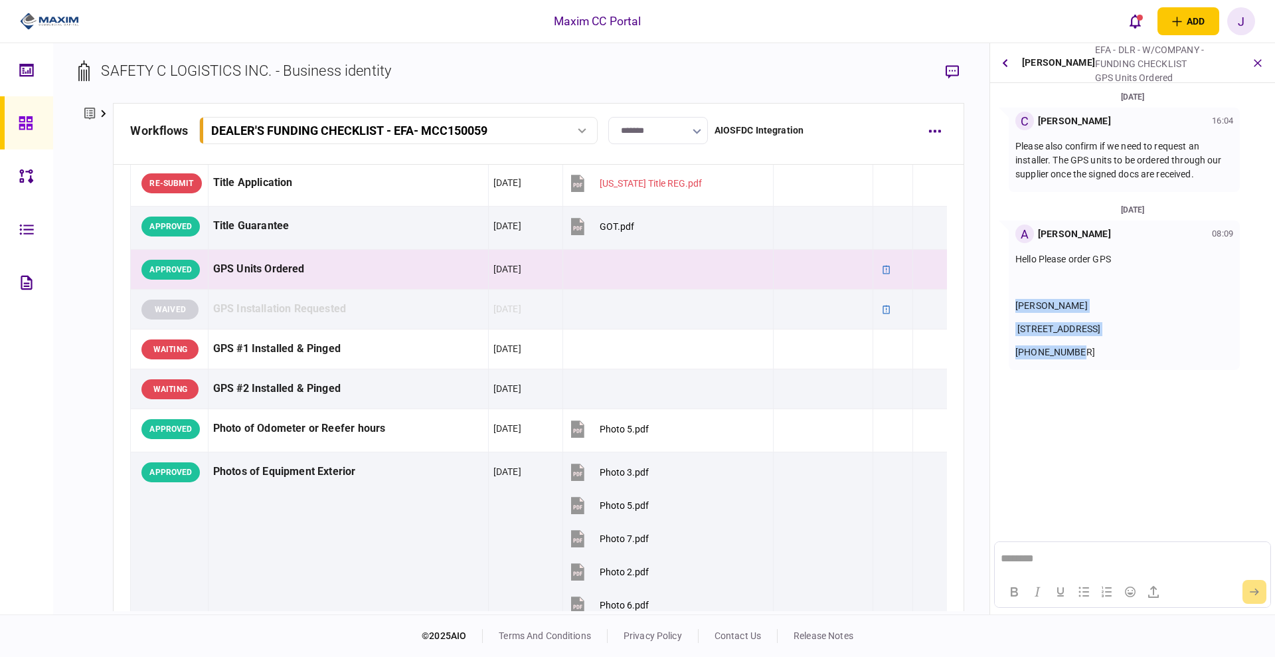
drag, startPoint x: 1096, startPoint y: 352, endPoint x: 1010, endPoint y: 310, distance: 95.6
click at [1010, 310] on div "A [PERSON_NAME] 08:09 Hello Please order GPS [PERSON_NAME] [STREET_ADDRESS] [PH…" at bounding box center [1123, 294] width 231 height 149
copy div "[PERSON_NAME] [STREET_ADDRESS] [PHONE_NUMBER]"
click at [1095, 411] on section "[DATE] C [PERSON_NAME] 16:04 Please also confirm if we need to request an insta…" at bounding box center [1132, 275] width 285 height 371
click at [28, 130] on div at bounding box center [29, 122] width 21 height 53
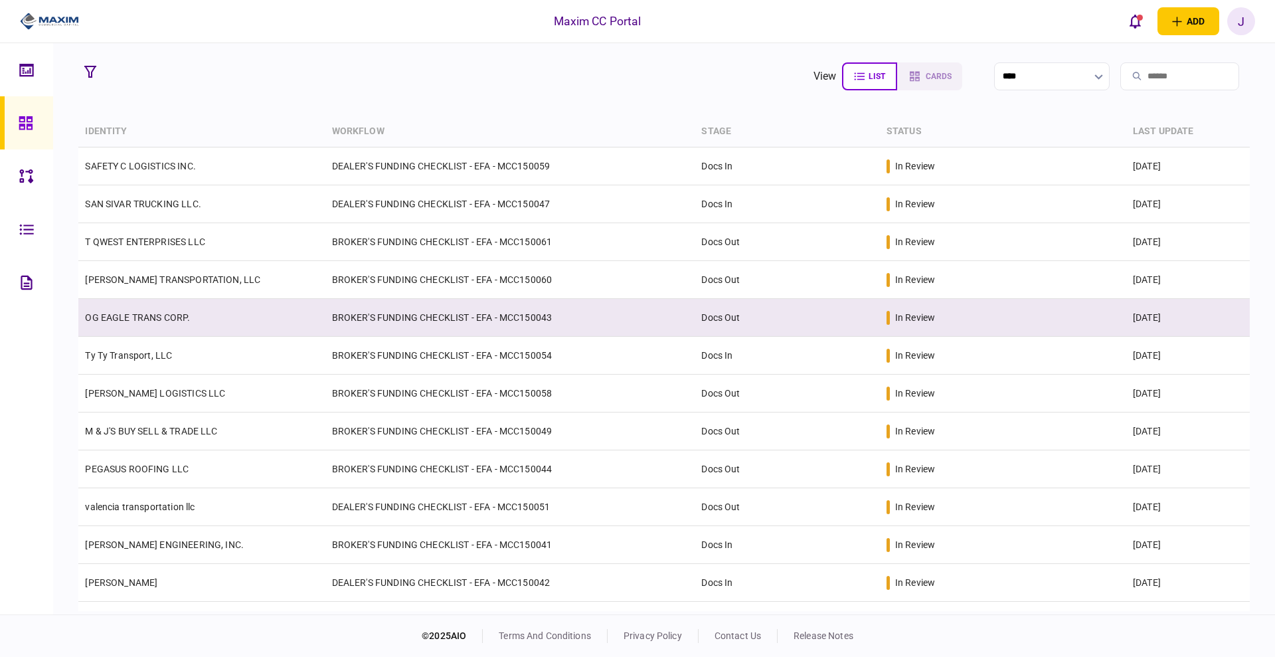
click at [526, 313] on td "BROKER'S FUNDING CHECKLIST - EFA - MCC150043" at bounding box center [510, 318] width 370 height 38
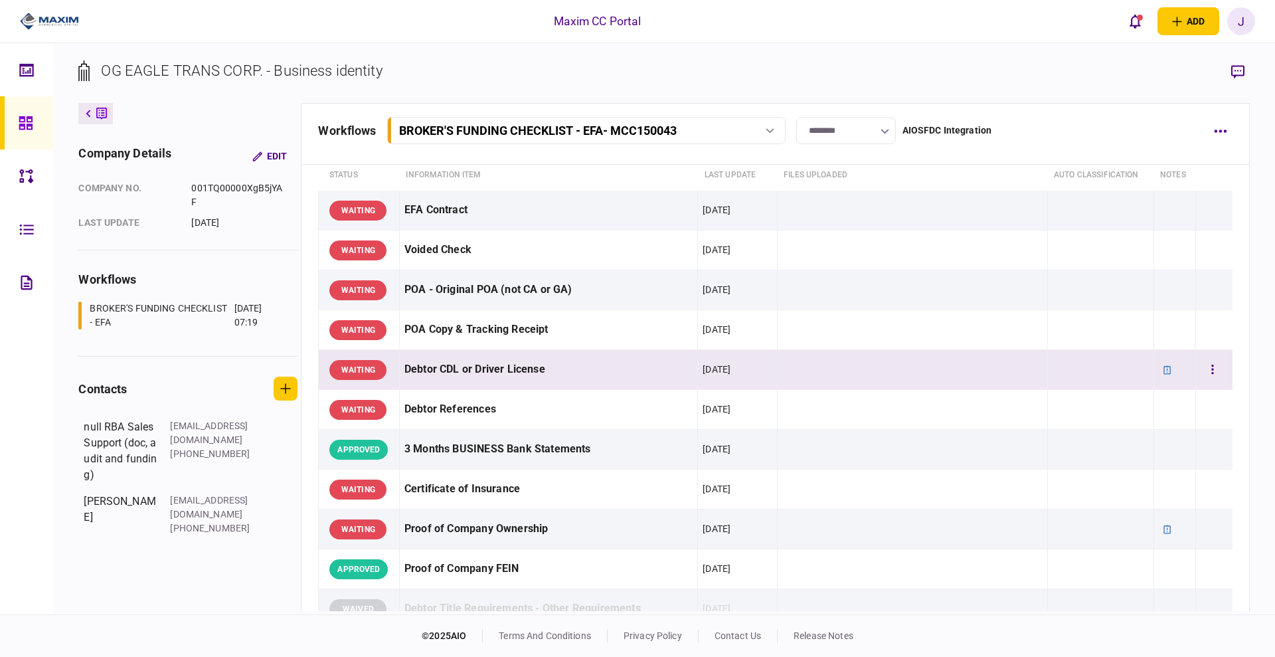
scroll to position [83, 0]
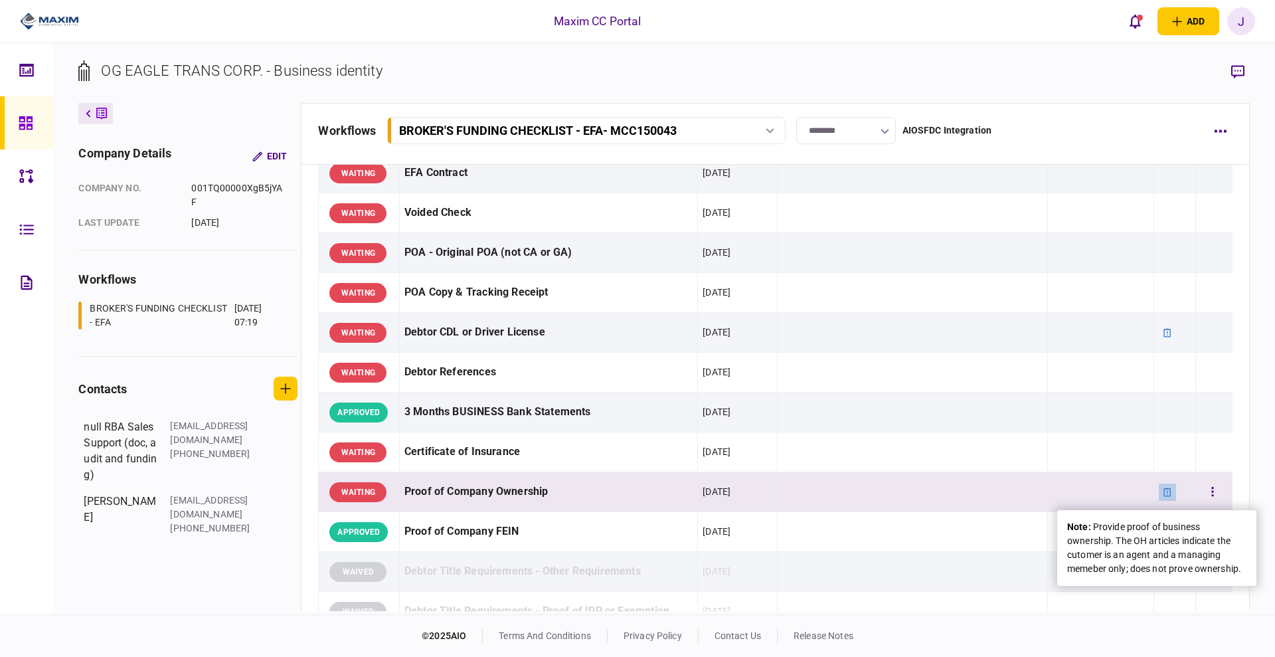
click at [1158, 490] on div at bounding box center [1166, 491] width 17 height 17
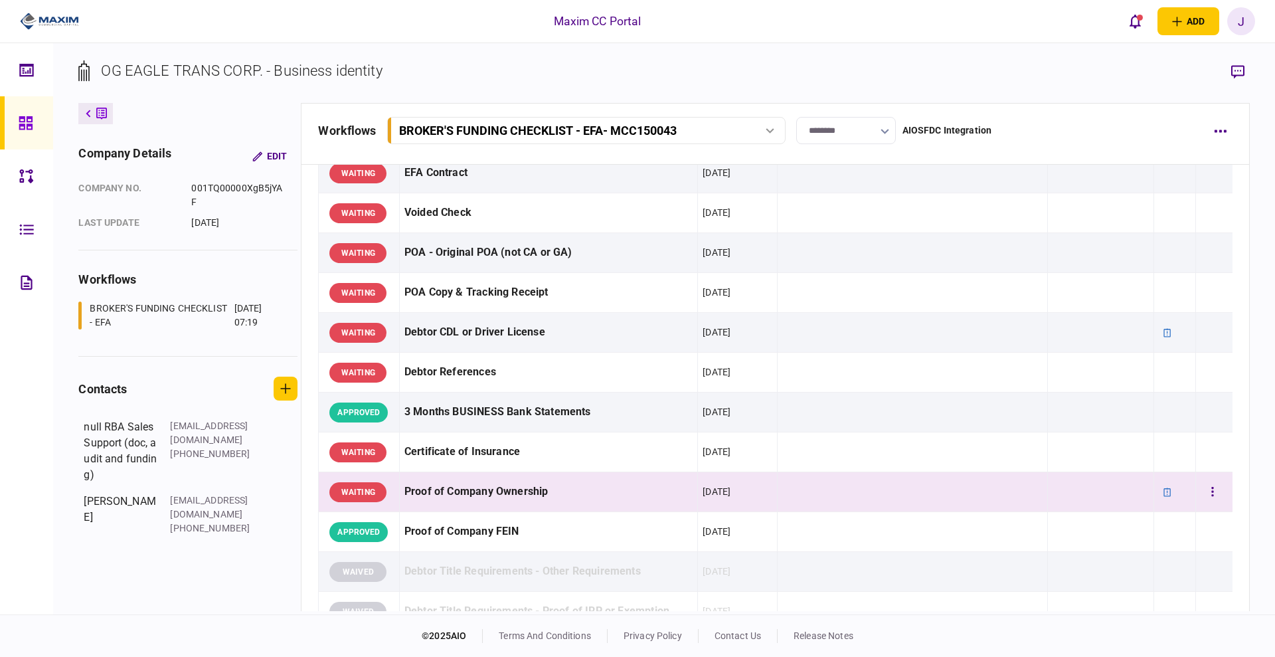
click at [894, 493] on td at bounding box center [912, 492] width 270 height 40
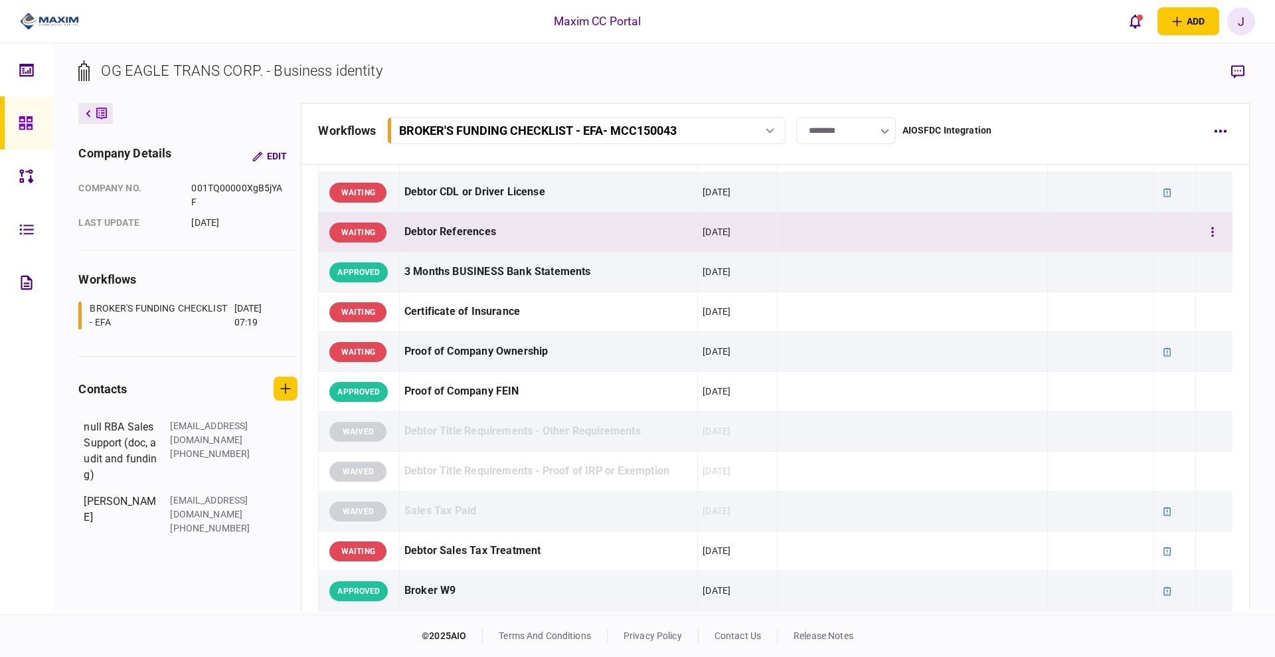
scroll to position [249, 0]
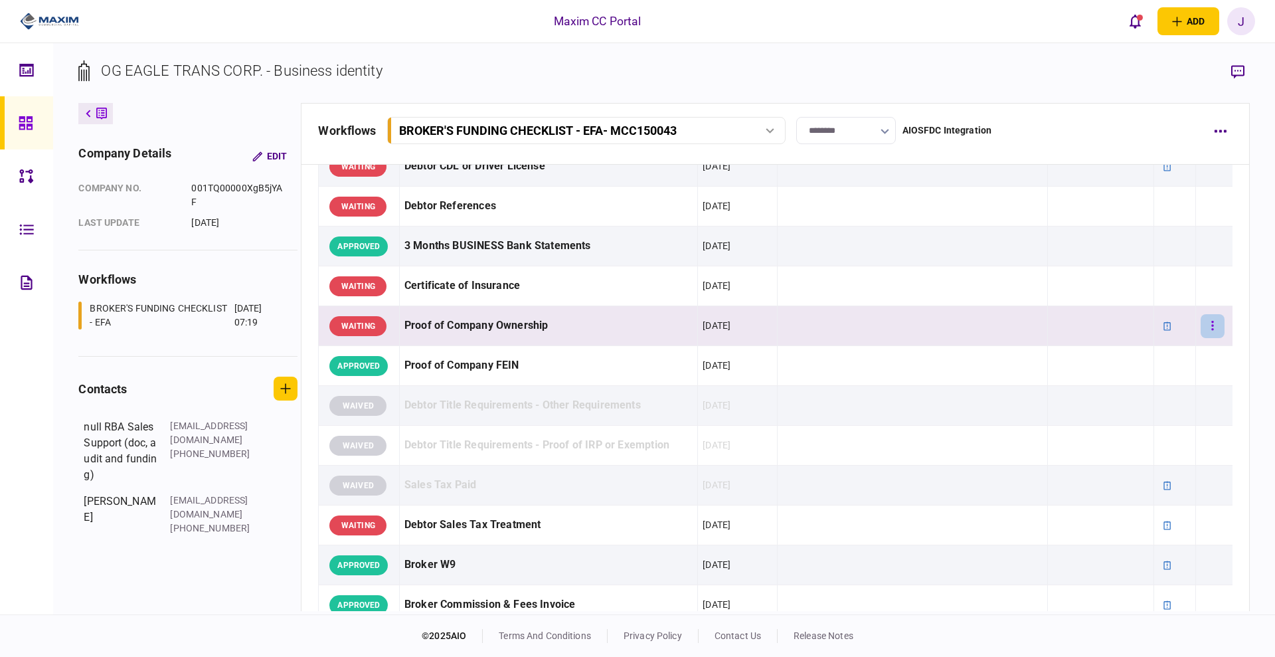
click at [1203, 331] on button "button" at bounding box center [1212, 326] width 24 height 24
click at [978, 283] on div at bounding box center [637, 328] width 1275 height 657
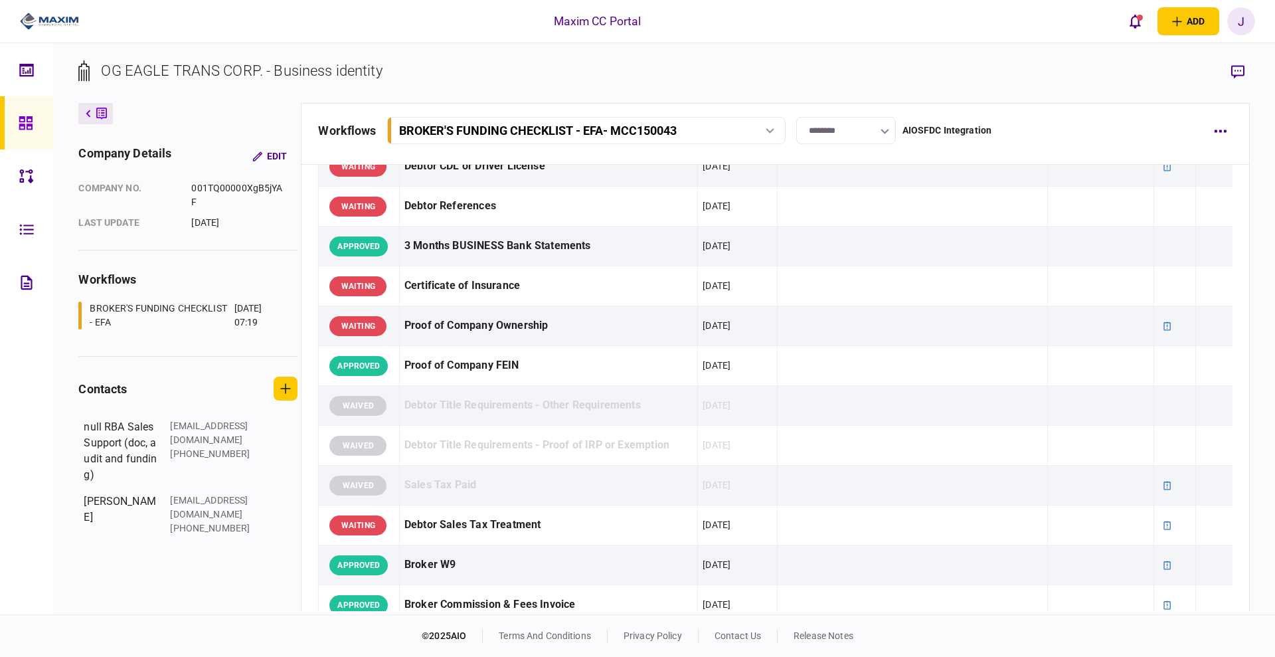
drag, startPoint x: 853, startPoint y: 327, endPoint x: 280, endPoint y: 322, distance: 572.9
click at [280, 322] on div "company details Edit company no. 001TQ00000XgB5jYAF last update [DATE] workflow…" at bounding box center [663, 357] width 1170 height 508
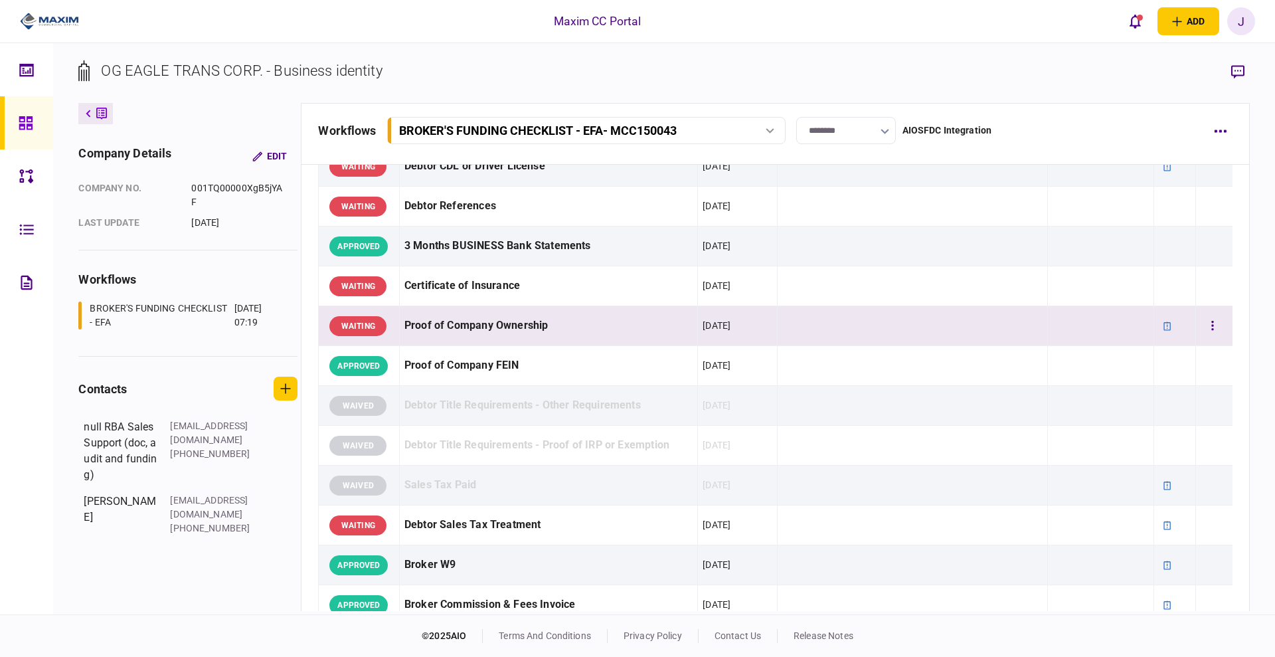
click at [853, 314] on td at bounding box center [912, 326] width 270 height 40
drag, startPoint x: 435, startPoint y: 81, endPoint x: 102, endPoint y: 79, distance: 333.2
click at [102, 79] on section "OG EAGLE TRANS CORP. - Business identity" at bounding box center [663, 81] width 1170 height 43
click at [293, 66] on div "OG EAGLE TRANS CORP. - Business identity" at bounding box center [241, 71] width 281 height 22
click at [341, 72] on div "OG EAGLE TRANS CORP. - Business identity" at bounding box center [241, 71] width 281 height 22
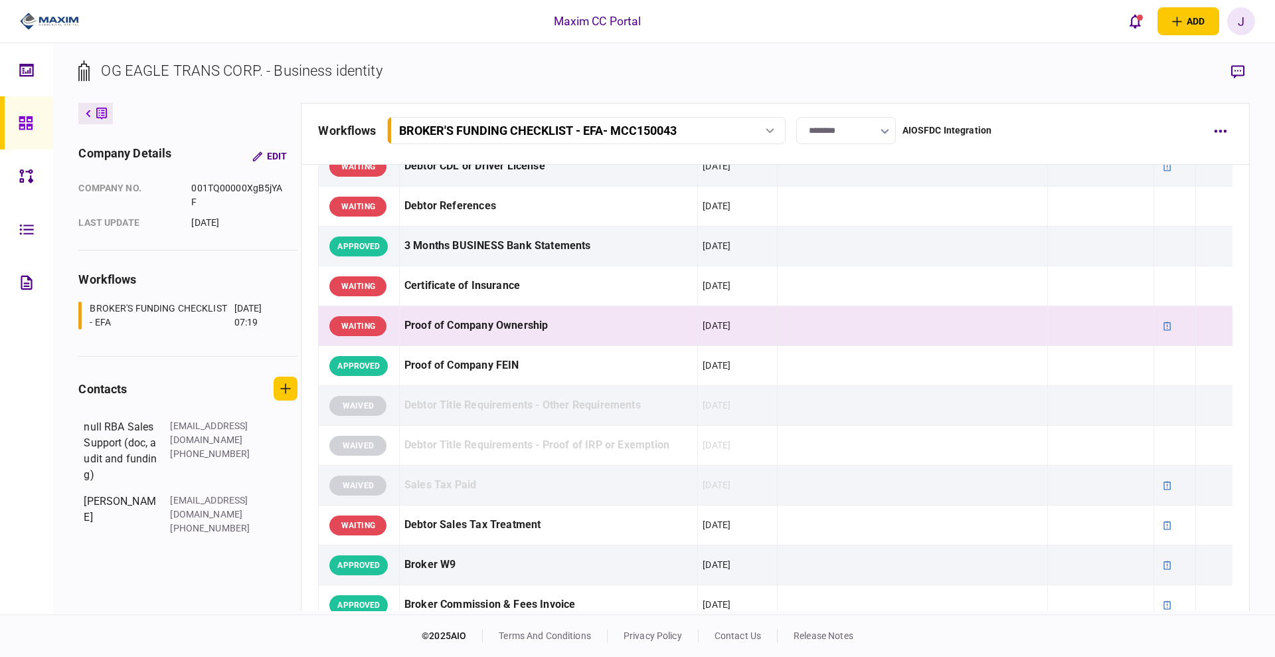
click at [343, 72] on div "OG EAGLE TRANS CORP. - Business identity" at bounding box center [241, 71] width 281 height 22
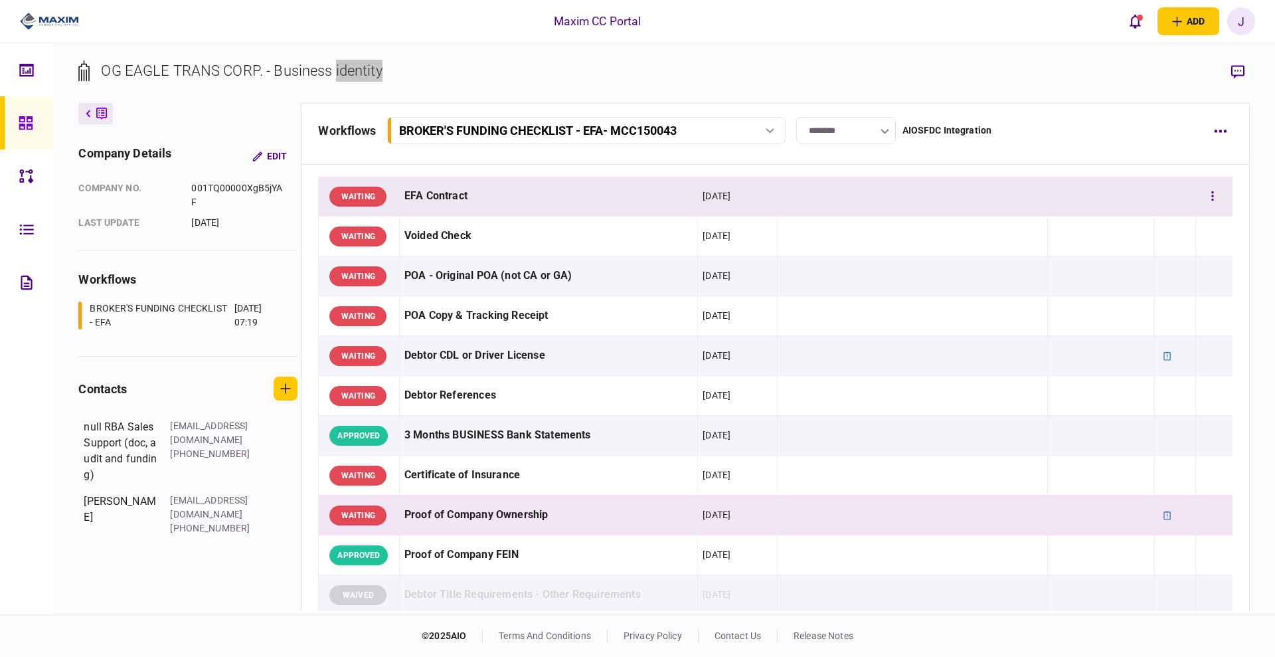
scroll to position [0, 0]
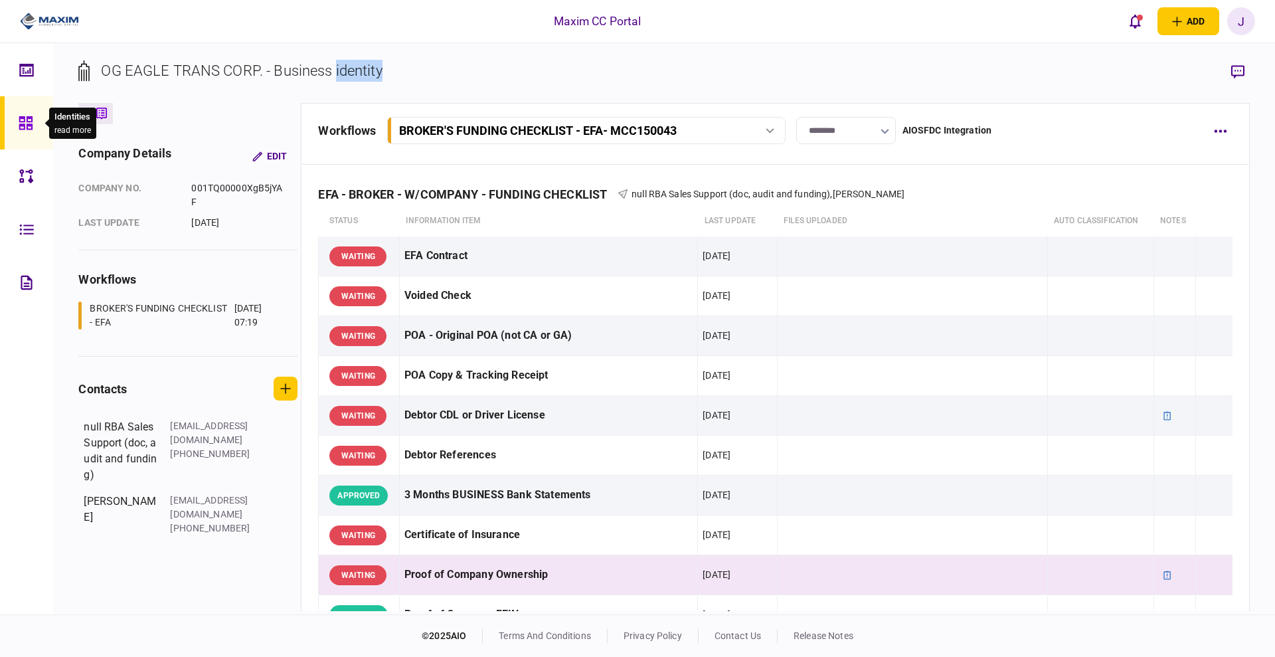
click at [23, 129] on icon at bounding box center [25, 122] width 13 height 13
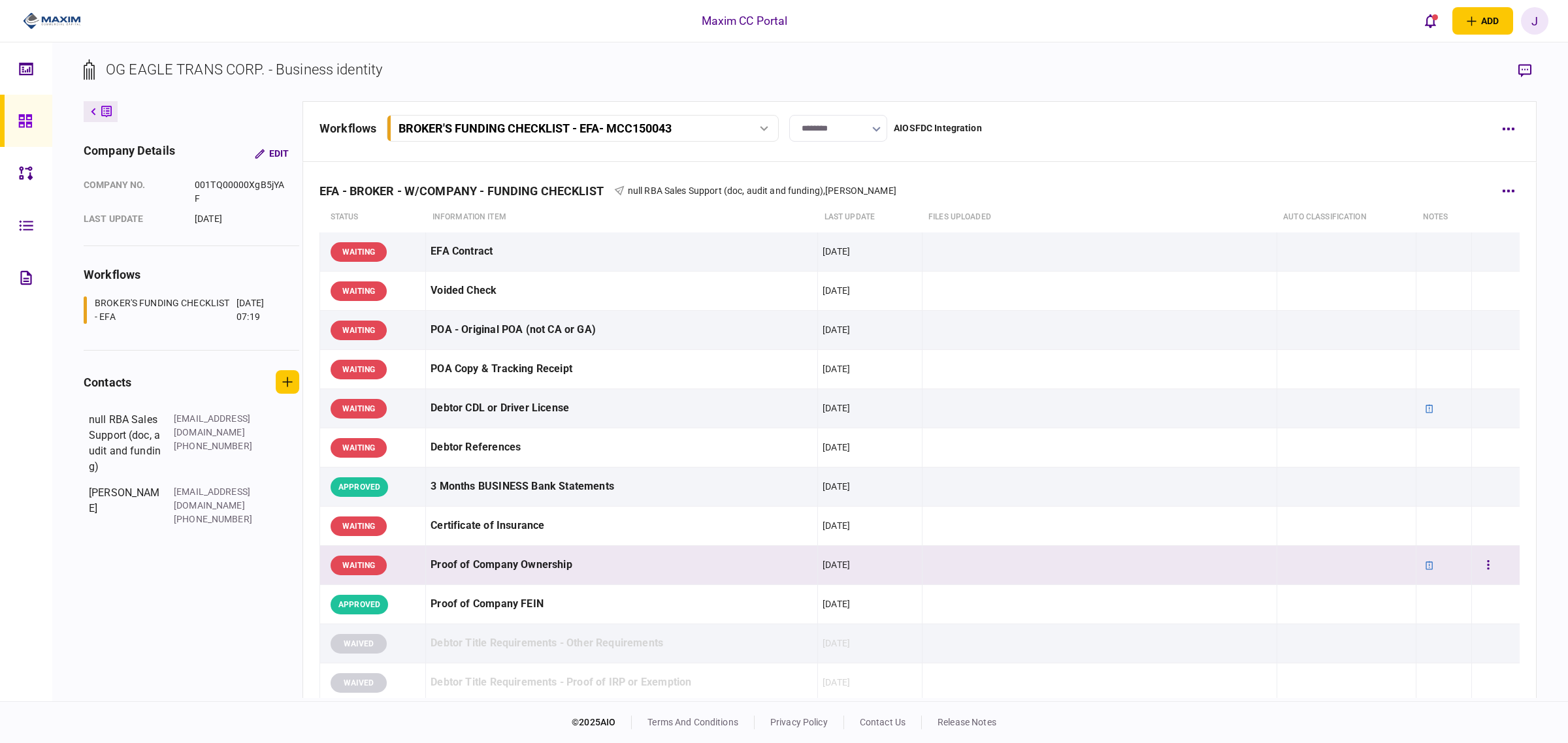
click at [526, 579] on div "Proof of Company Ownership" at bounding box center [621, 566] width 382 height 30
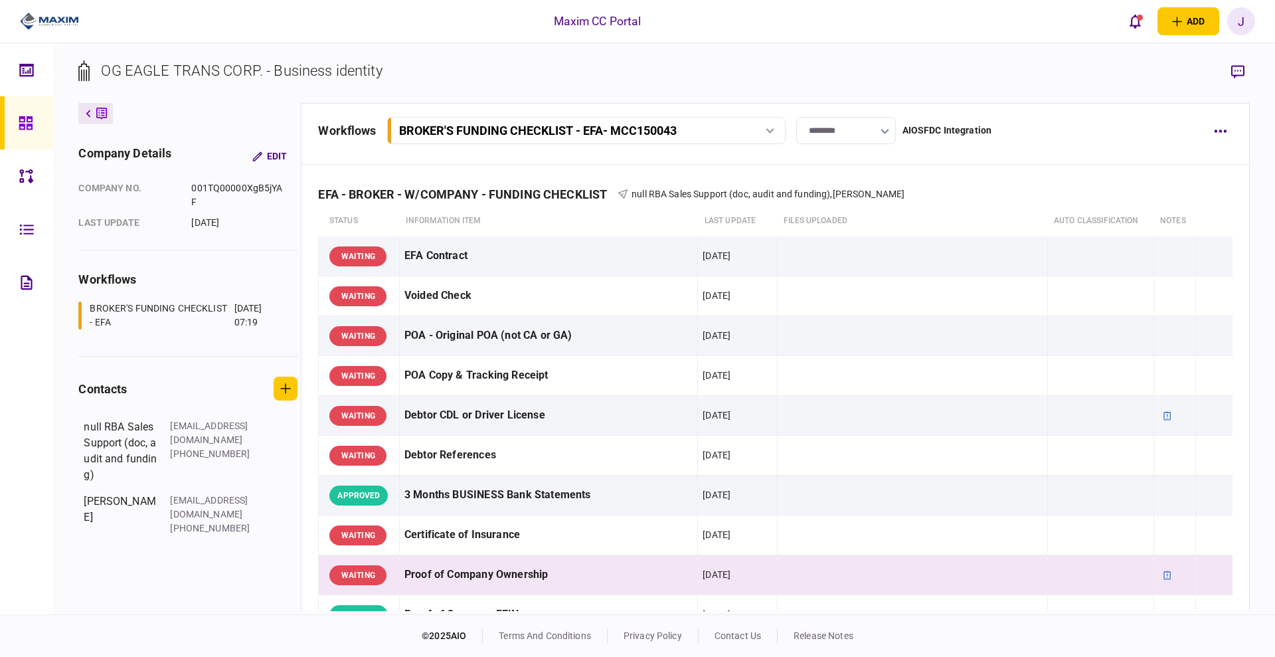
click at [15, 121] on link at bounding box center [26, 122] width 53 height 53
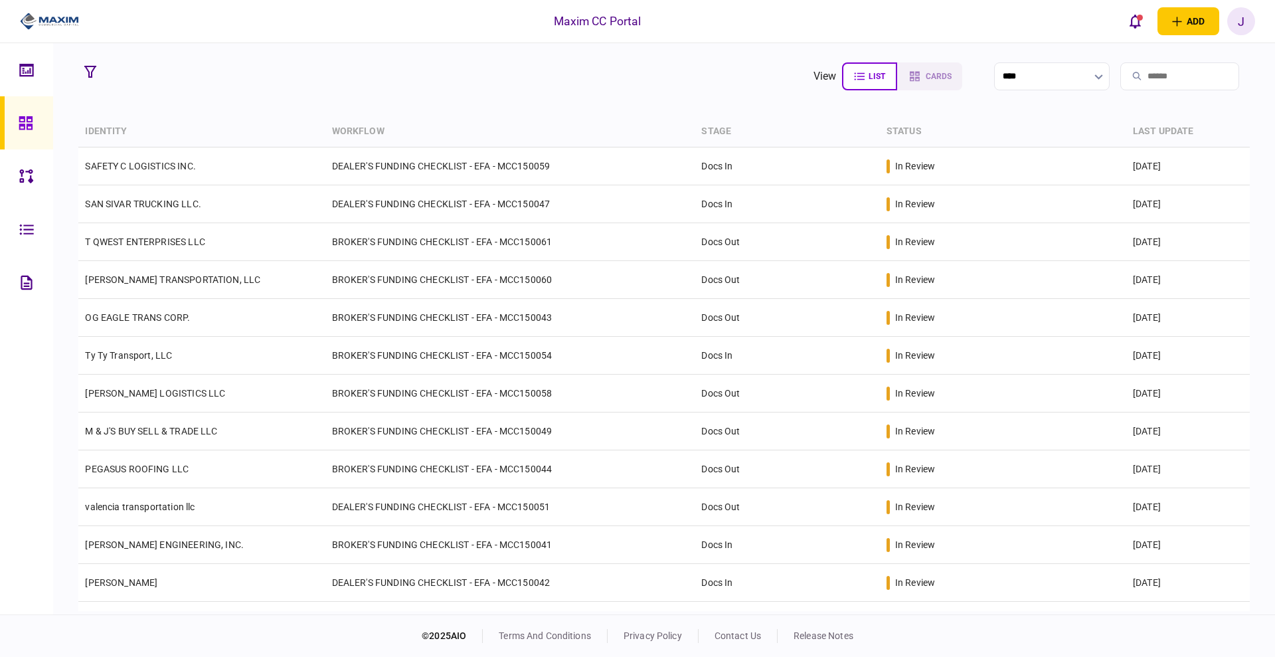
click at [1130, 67] on input "search" at bounding box center [1179, 76] width 119 height 28
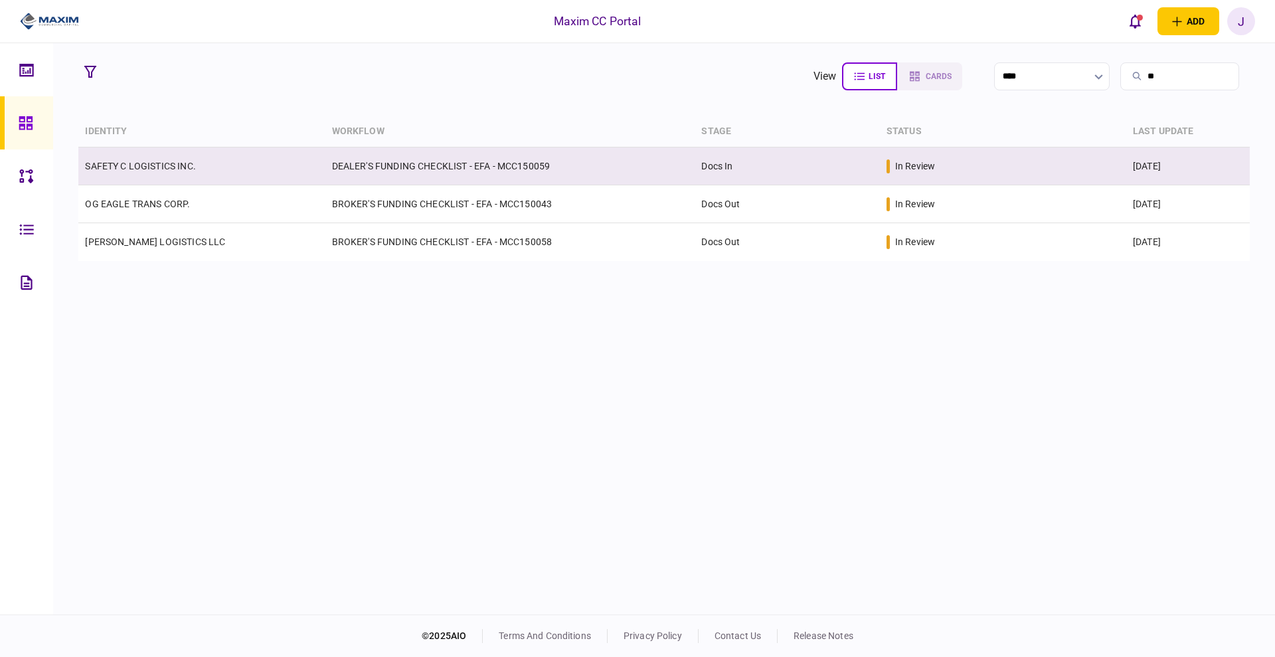
type input "**"
click at [129, 177] on td "SAFETY C LOGISTICS INC." at bounding box center [201, 166] width 246 height 38
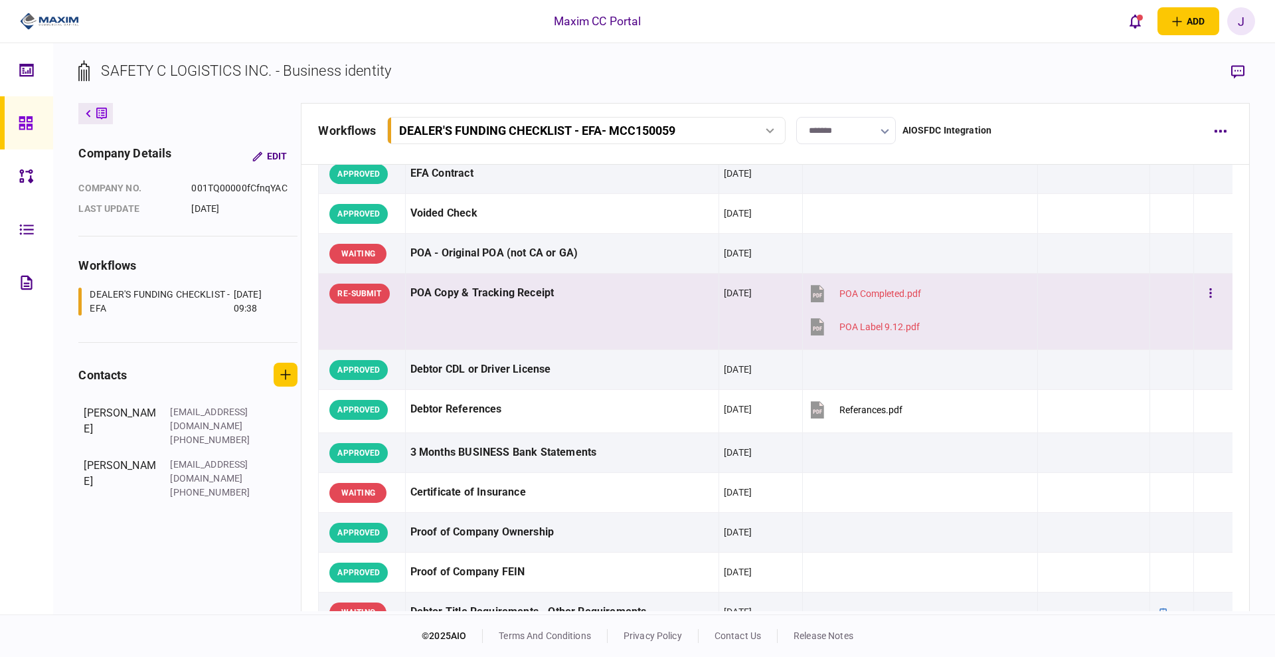
scroll to position [498, 0]
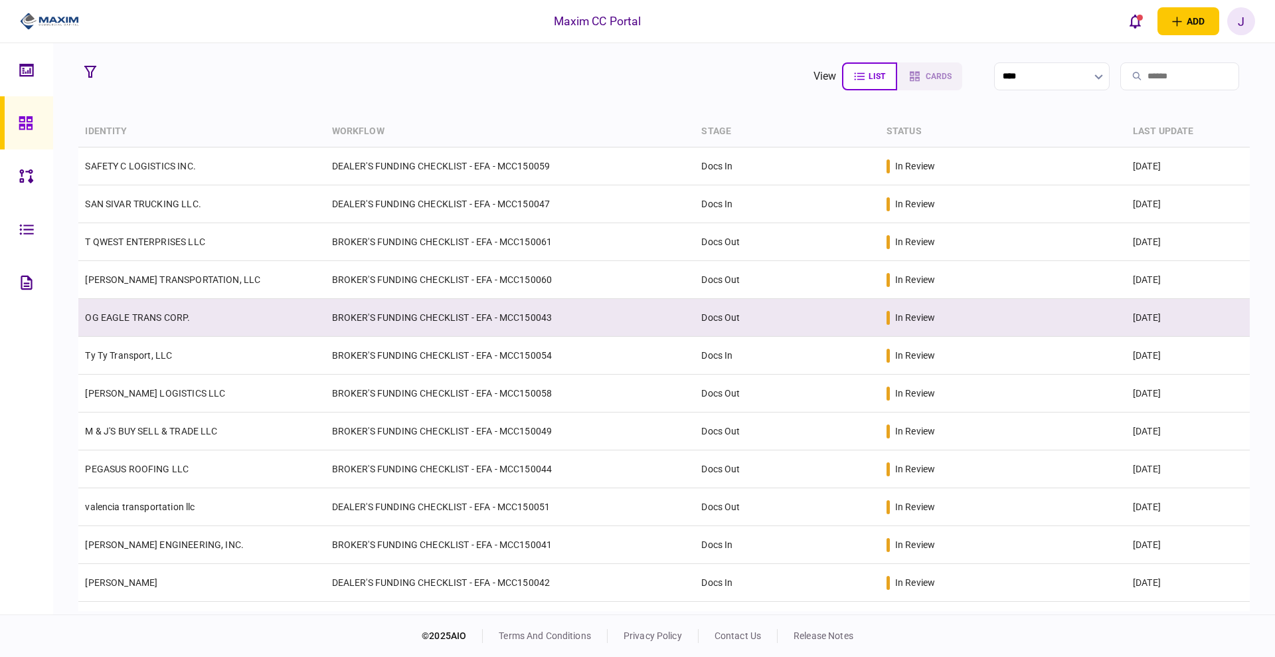
click at [124, 321] on link "OG EAGLE TRANS CORP." at bounding box center [137, 317] width 105 height 11
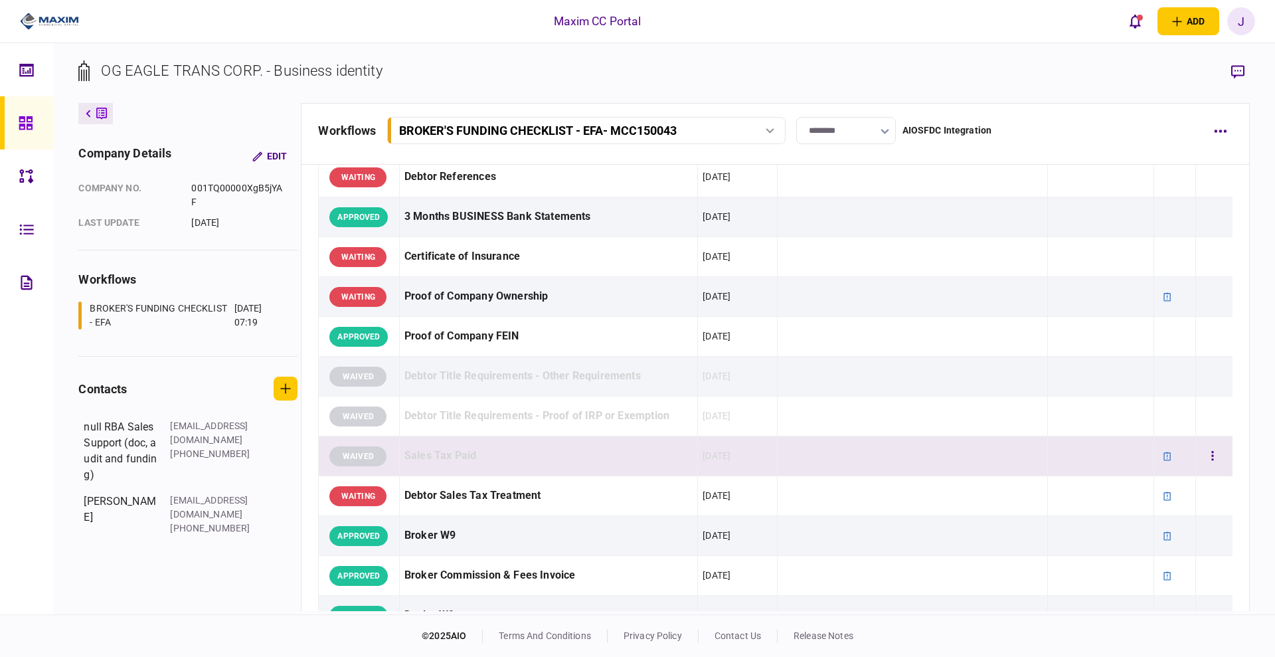
scroll to position [249, 0]
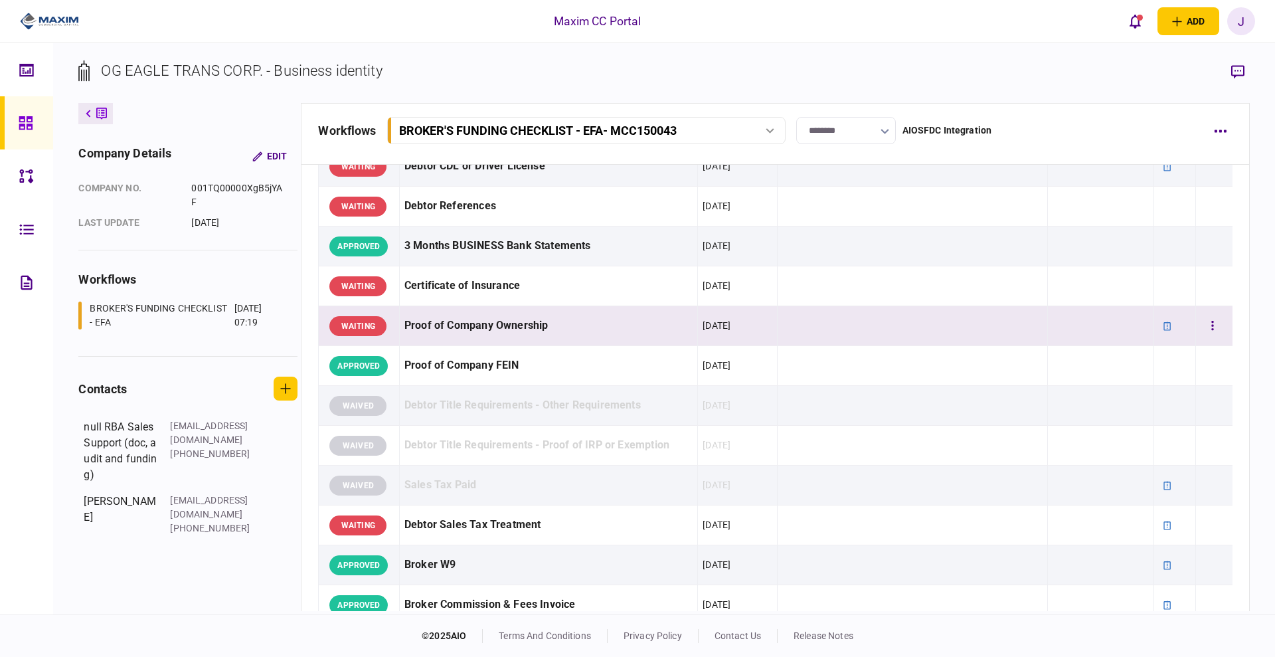
click at [487, 334] on div "Proof of Company Ownership" at bounding box center [548, 326] width 288 height 30
click at [1132, 17] on icon "open notifications list" at bounding box center [1134, 22] width 11 height 14
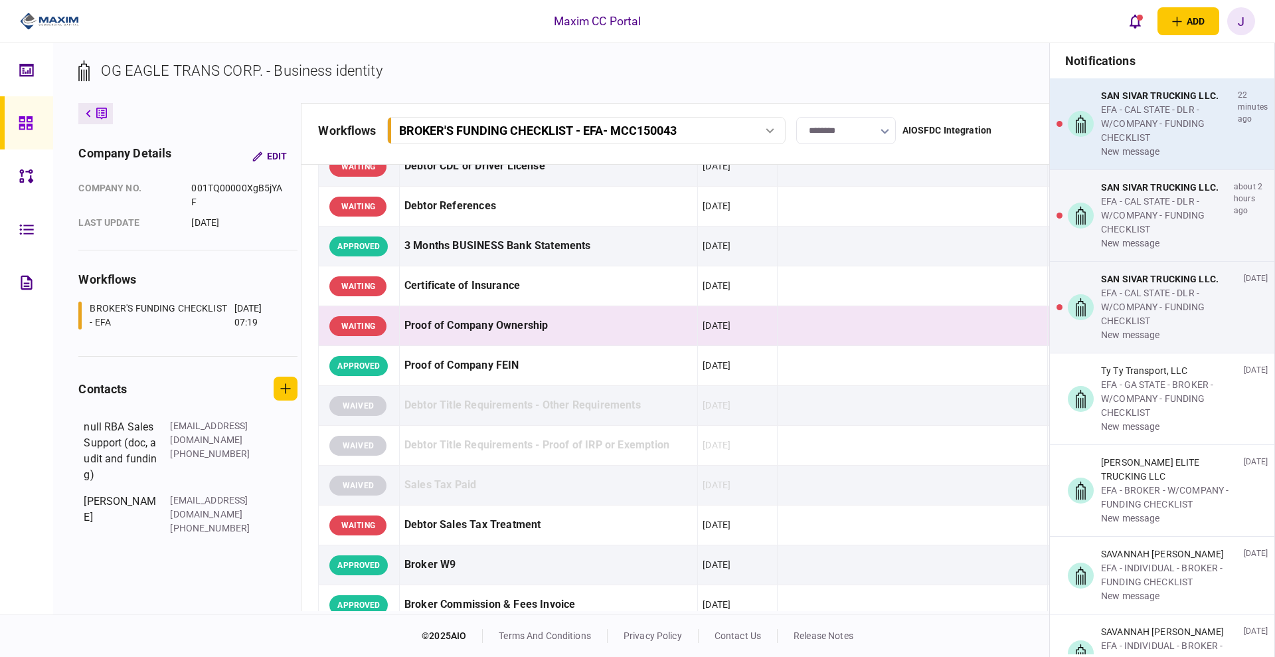
click at [1152, 110] on div "EFA - CAL STATE - DLR - W/COMPANY - FUNDING CHECKLIST" at bounding box center [1166, 124] width 131 height 42
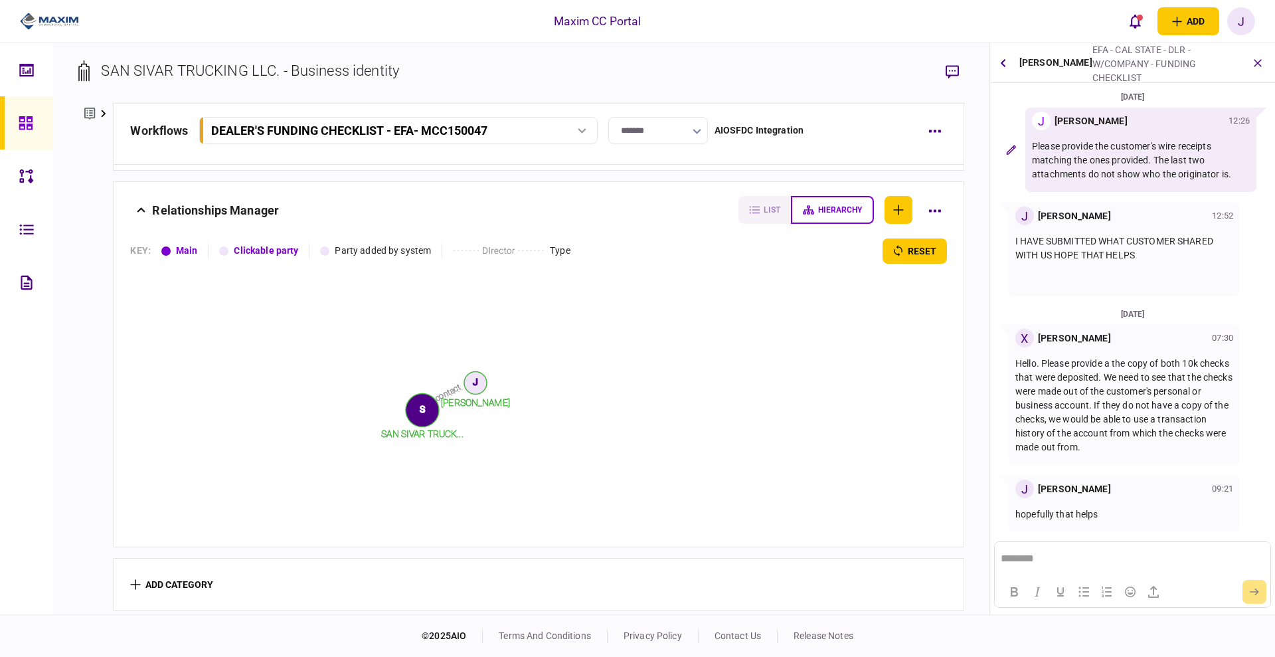
scroll to position [1, 0]
click at [23, 131] on div at bounding box center [29, 122] width 21 height 53
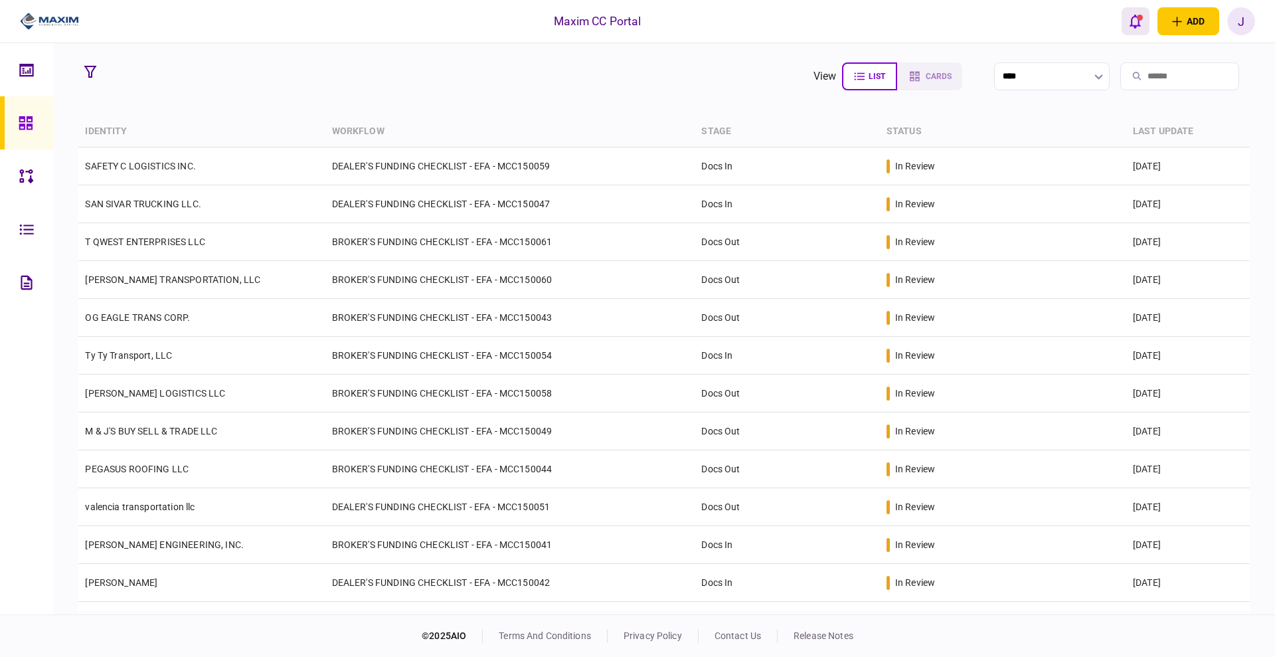
click at [1134, 27] on icon "open notifications list" at bounding box center [1134, 22] width 11 height 14
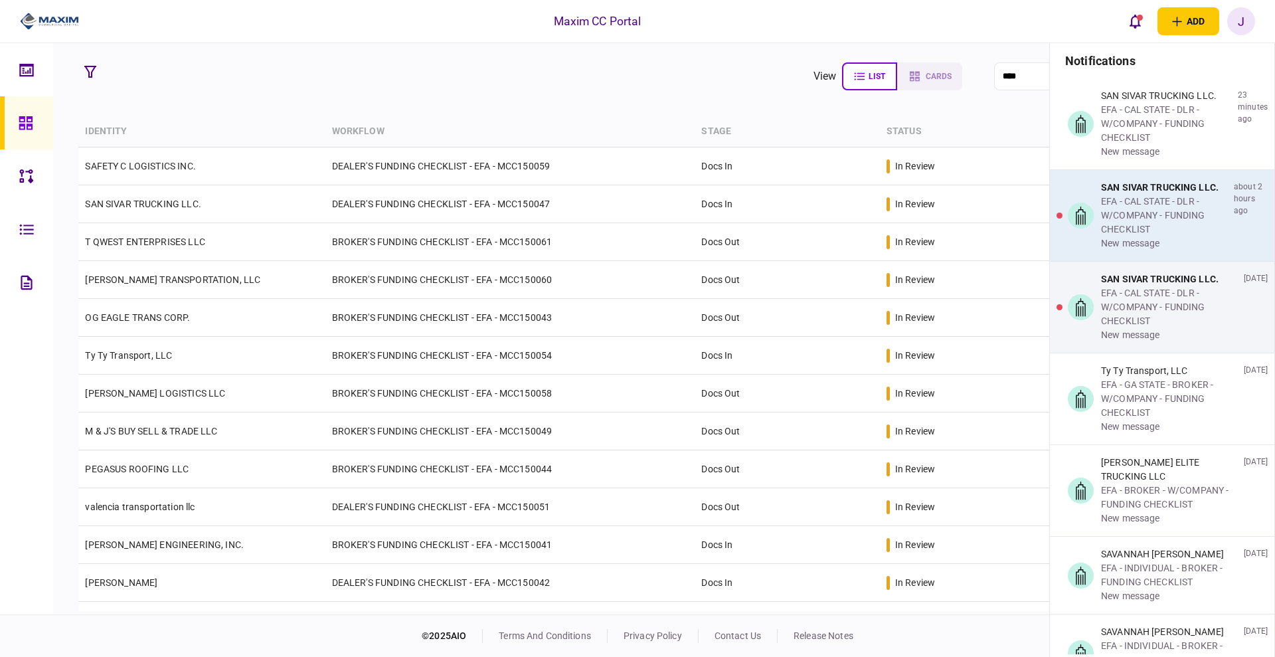
click at [1142, 231] on div "EFA - CAL STATE - DLR - W/COMPANY - FUNDING CHECKLIST" at bounding box center [1164, 215] width 127 height 42
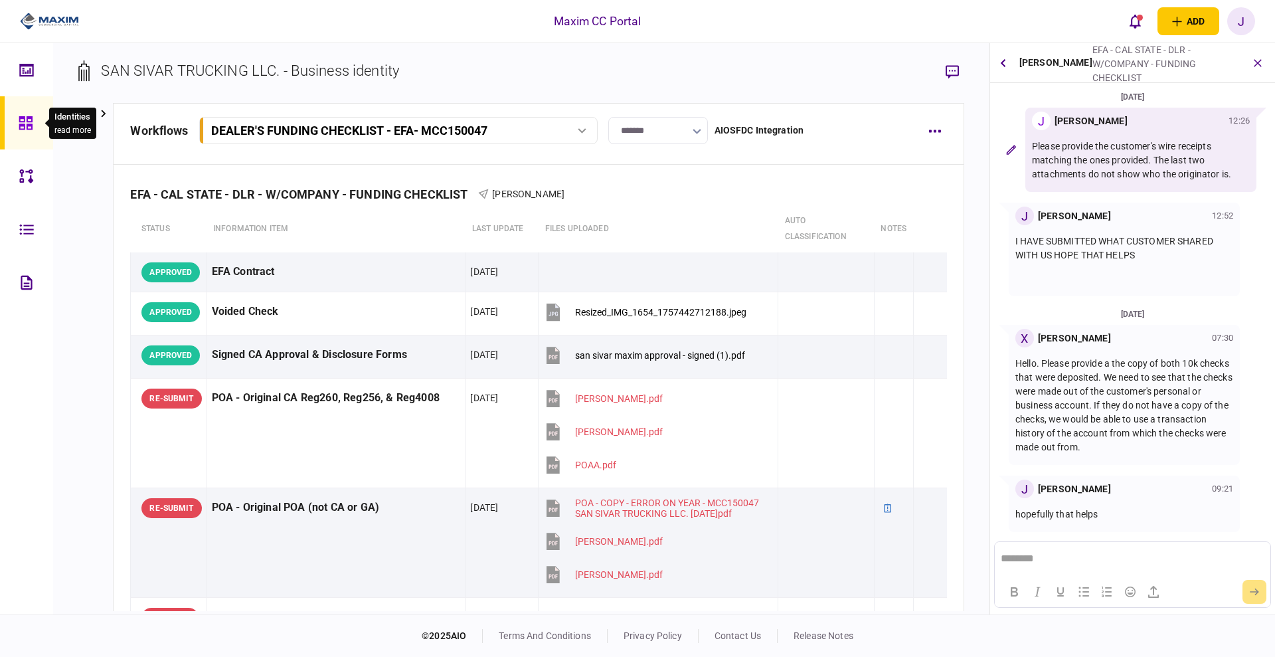
scroll to position [1, 0]
click at [1004, 68] on button "button" at bounding box center [1003, 63] width 16 height 24
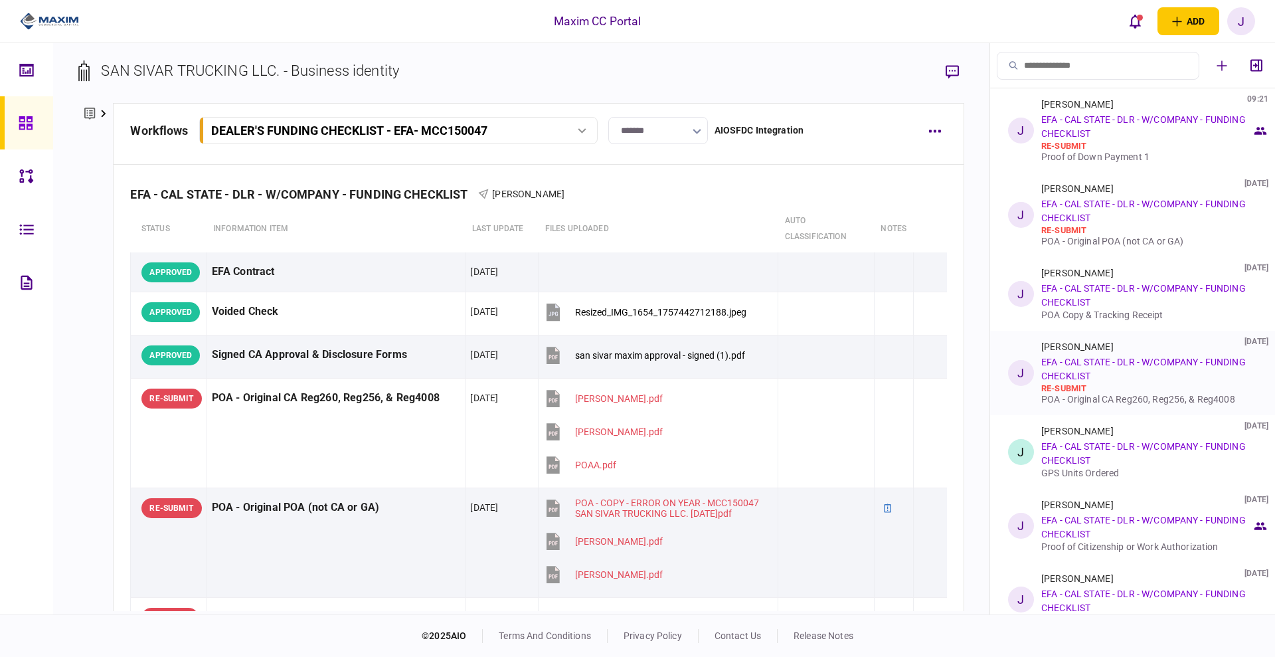
click at [1097, 372] on div "Jason Johnson 10 Sep 2025 EFA - CAL STATE - DLR - W/COMPANY - FUNDING CHECKLIST…" at bounding box center [1146, 372] width 210 height 63
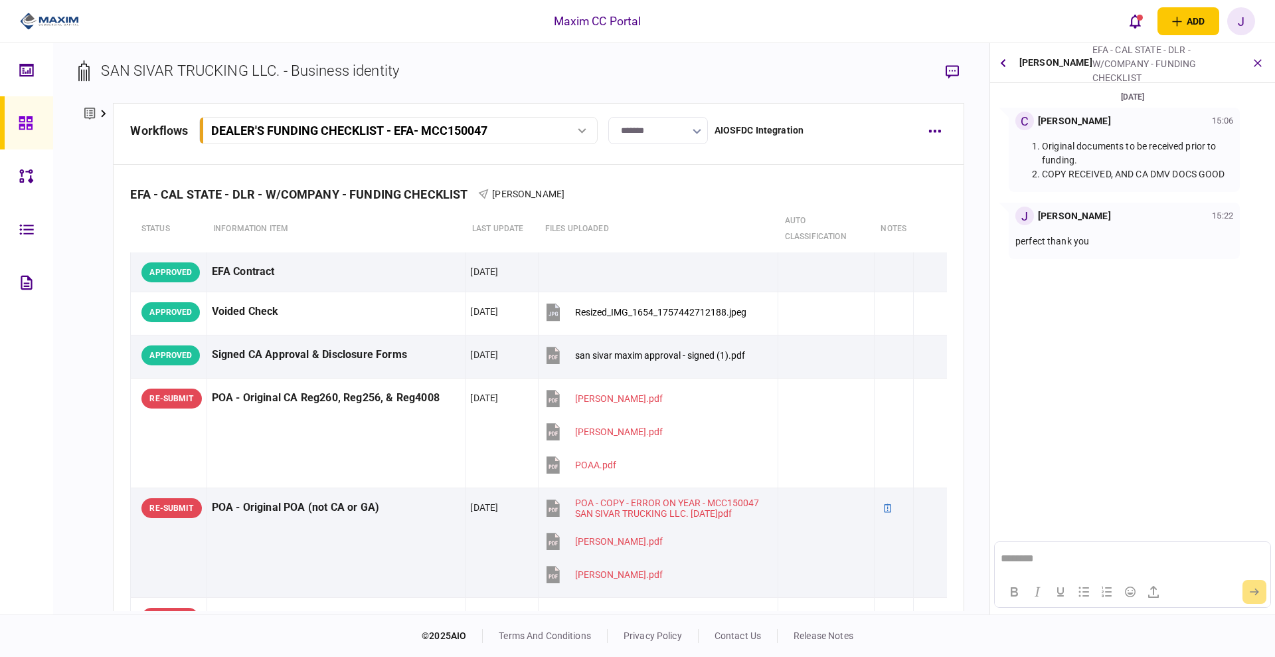
scroll to position [0, 0]
click at [1013, 64] on div "Jason Johnson EFA - CAL STATE - DLR - W/COMPANY - FUNDING CHECKLIST POA - Origi…" at bounding box center [1132, 63] width 285 height 40
click at [1008, 64] on button "button" at bounding box center [1003, 63] width 16 height 24
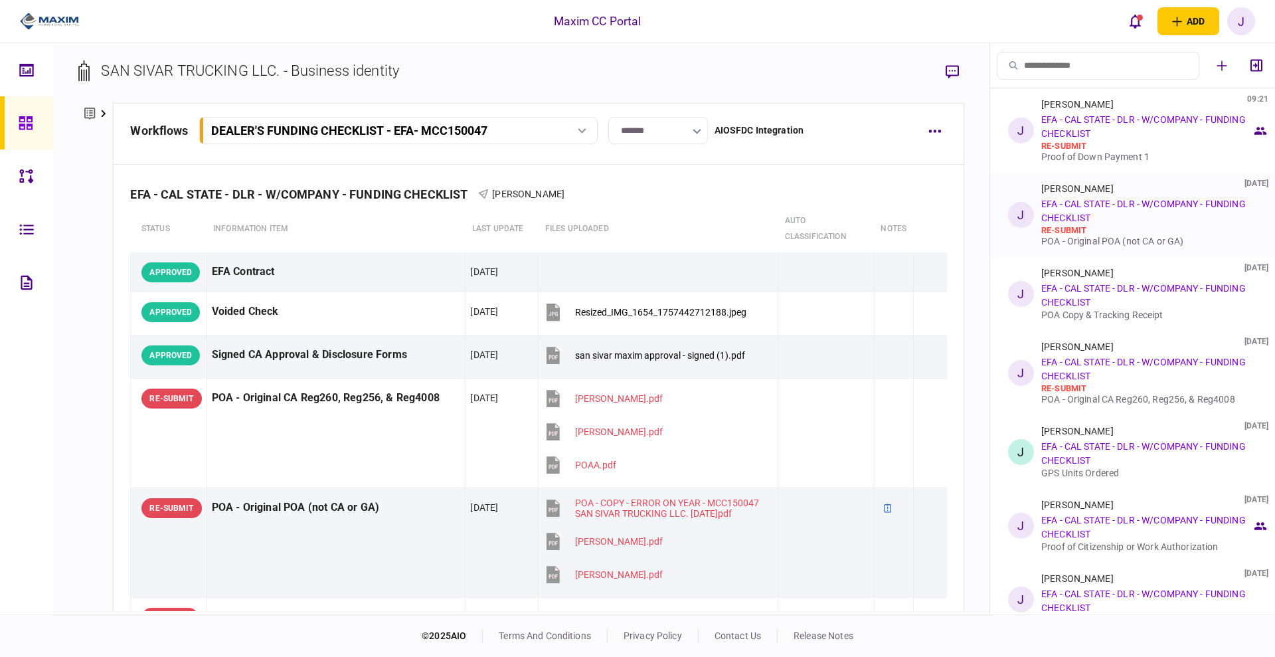
click at [1063, 212] on link "EFA - CAL STATE - DLR - W/COMPANY - FUNDING CHECKLIST" at bounding box center [1143, 210] width 204 height 25
click at [1105, 211] on div "Jason Johnson 11 Sep 2025 EFA - CAL STATE - DLR - W/COMPANY - FUNDING CHECKLIST…" at bounding box center [1146, 214] width 210 height 63
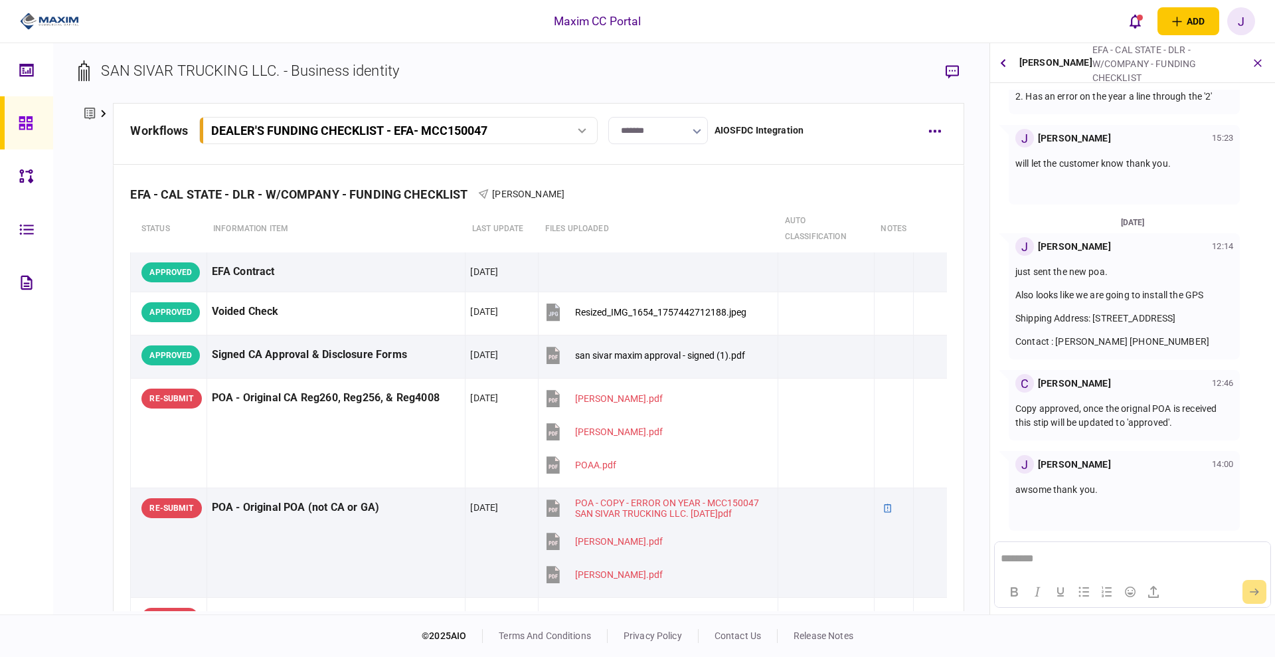
scroll to position [92, 0]
click at [1002, 61] on icon "button" at bounding box center [1002, 62] width 5 height 9
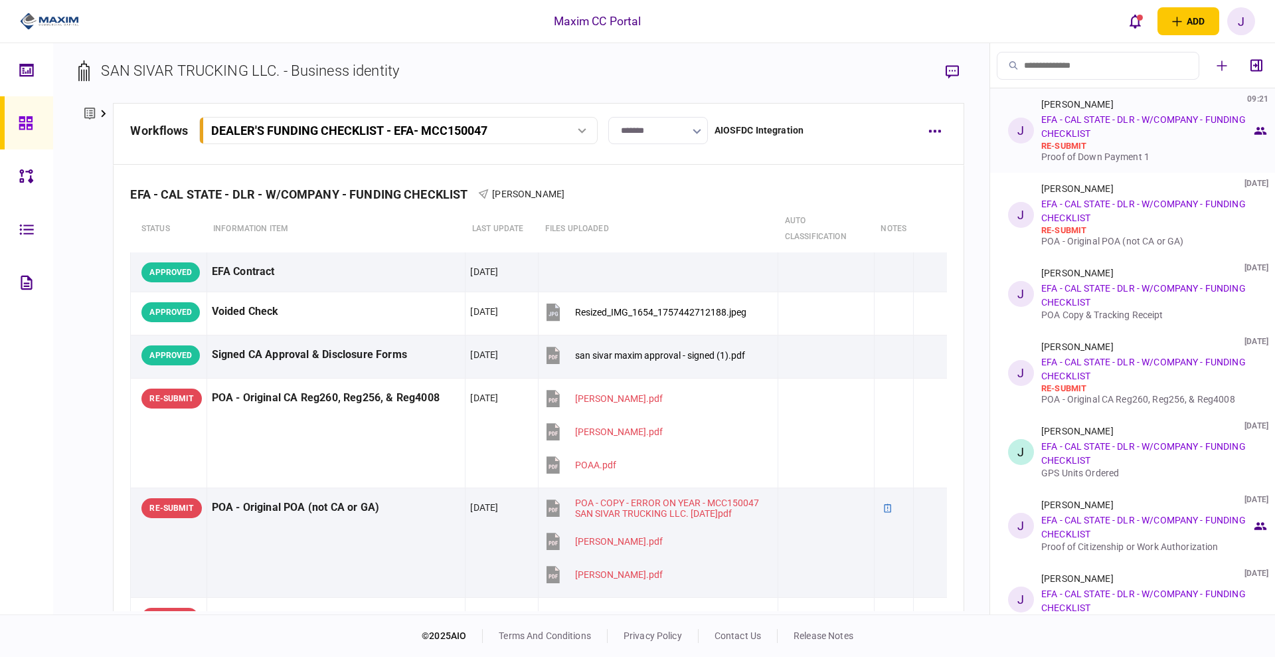
click at [1096, 130] on div "Jason Johnson 09:21 EFA - CAL STATE - DLR - W/COMPANY - FUNDING CHECKLIST re-su…" at bounding box center [1146, 130] width 210 height 63
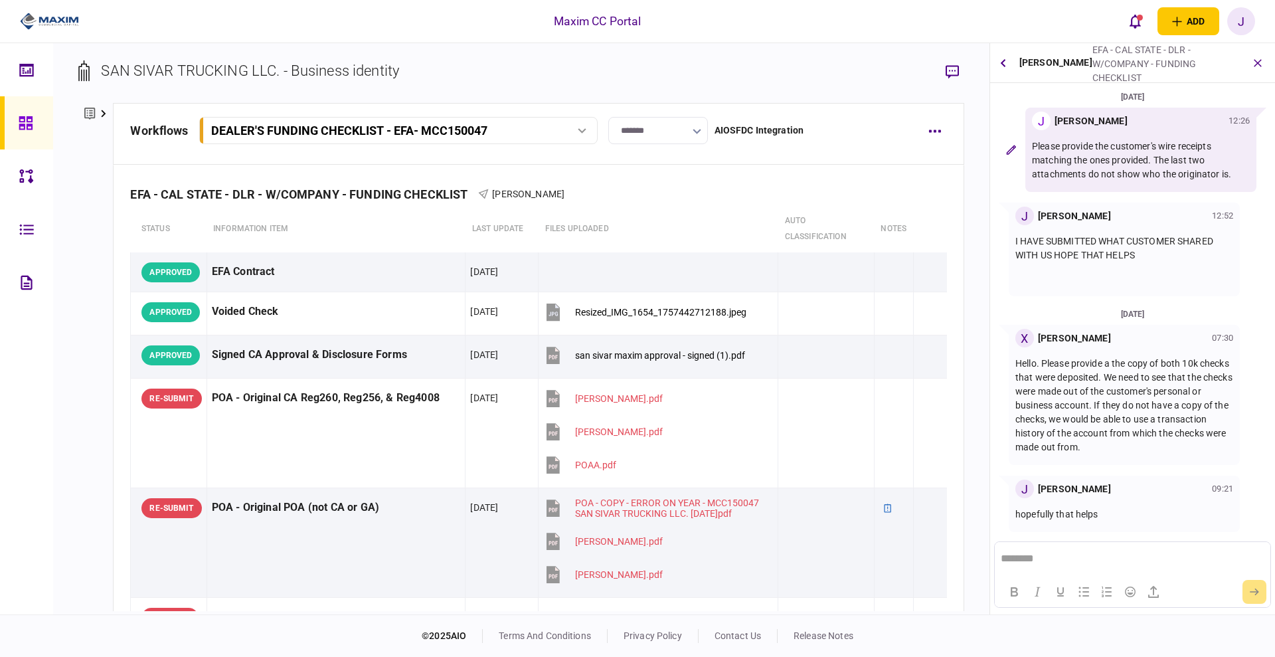
scroll to position [1, 0]
click at [1008, 72] on button "button" at bounding box center [1003, 63] width 16 height 24
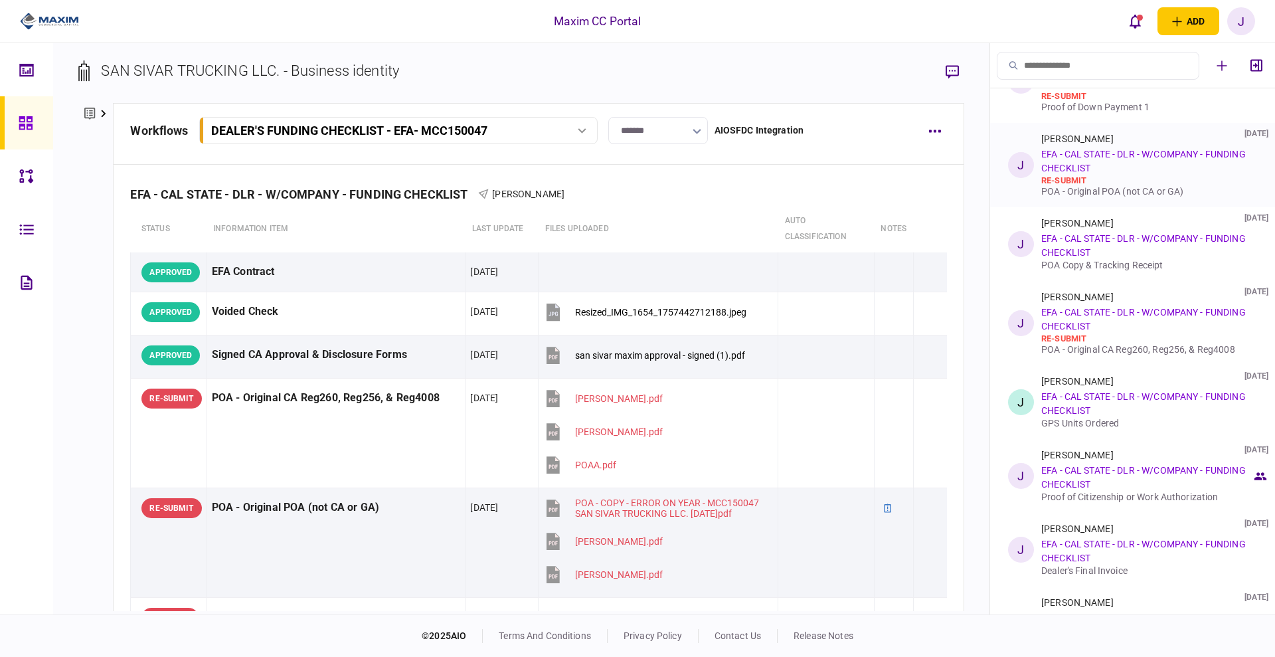
scroll to position [0, 0]
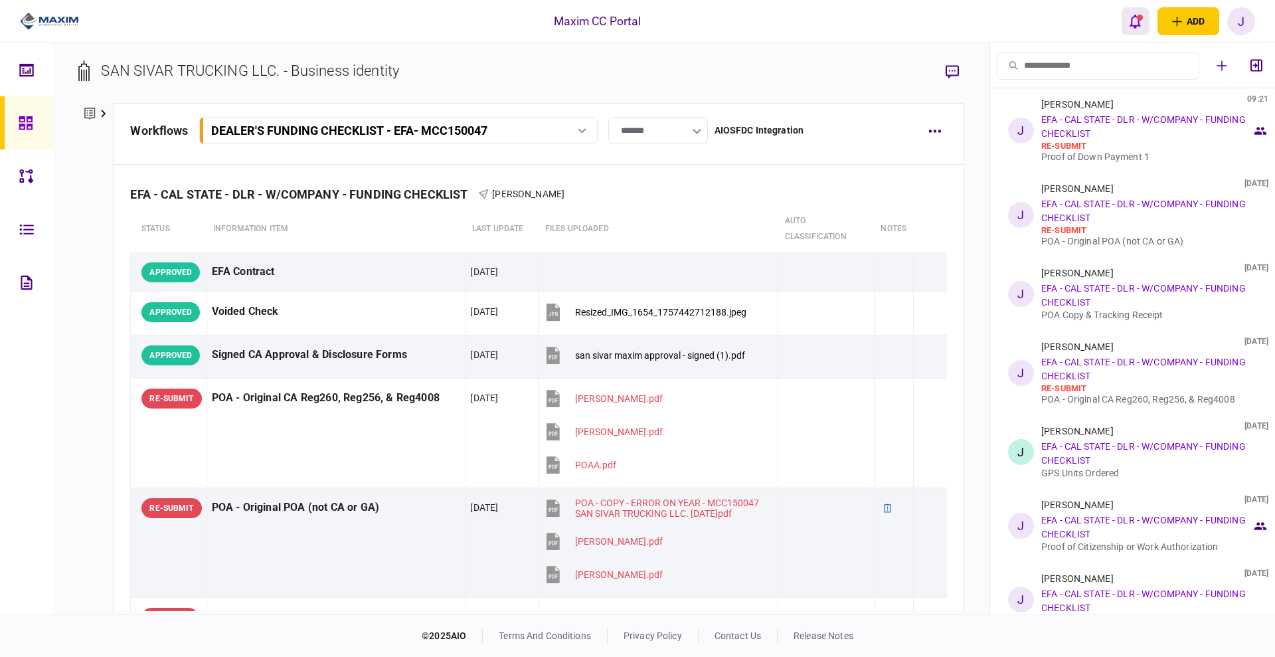
click at [1134, 17] on icon "open notifications list" at bounding box center [1134, 22] width 11 height 14
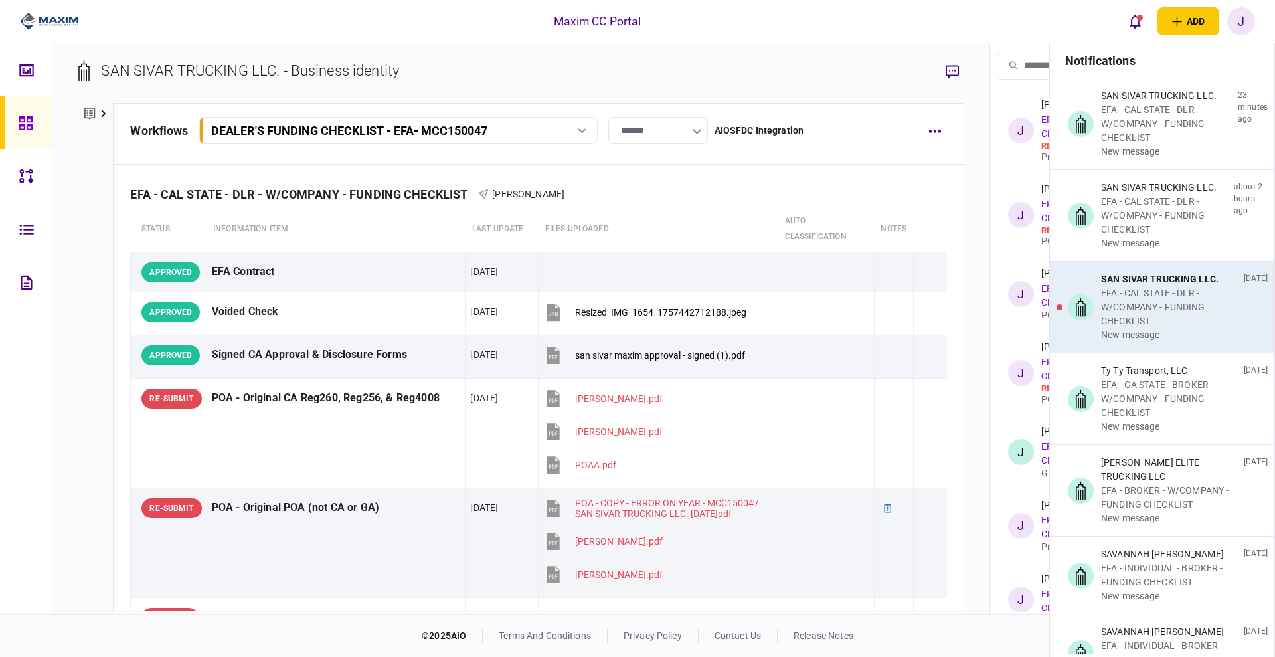
click at [1137, 293] on div "EFA - CAL STATE - DLR - W/COMPANY - FUNDING CHECKLIST" at bounding box center [1169, 307] width 137 height 42
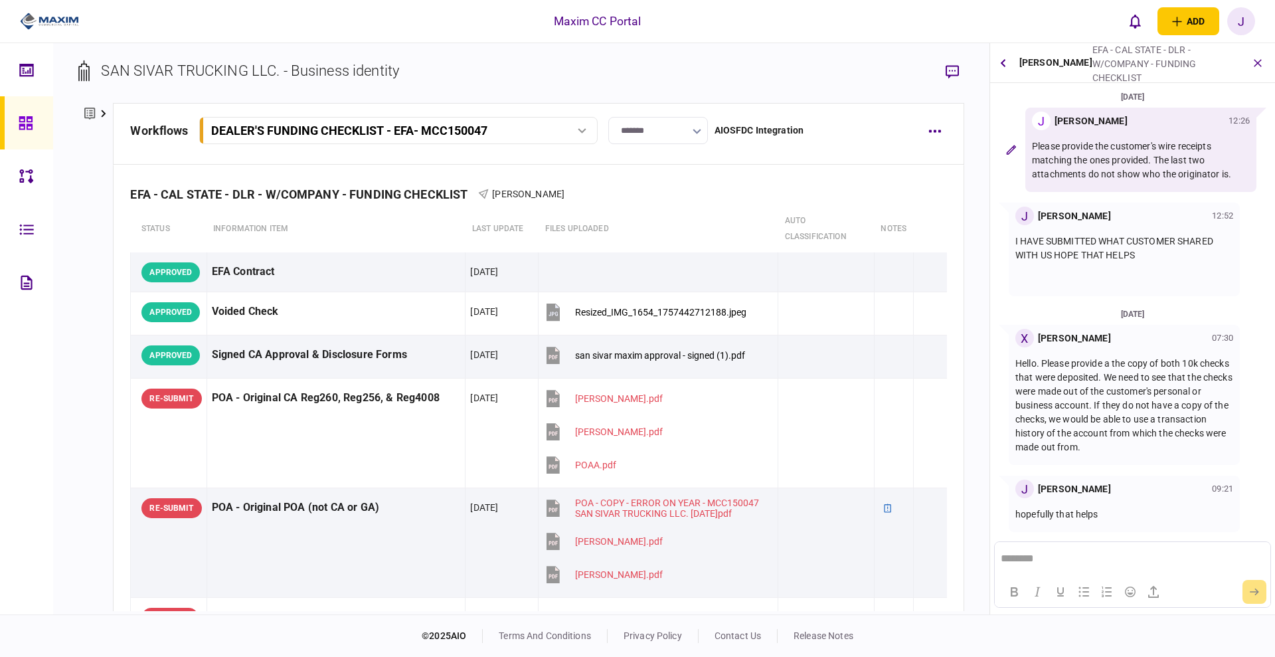
scroll to position [1, 0]
click at [1004, 63] on icon "button" at bounding box center [1002, 62] width 5 height 9
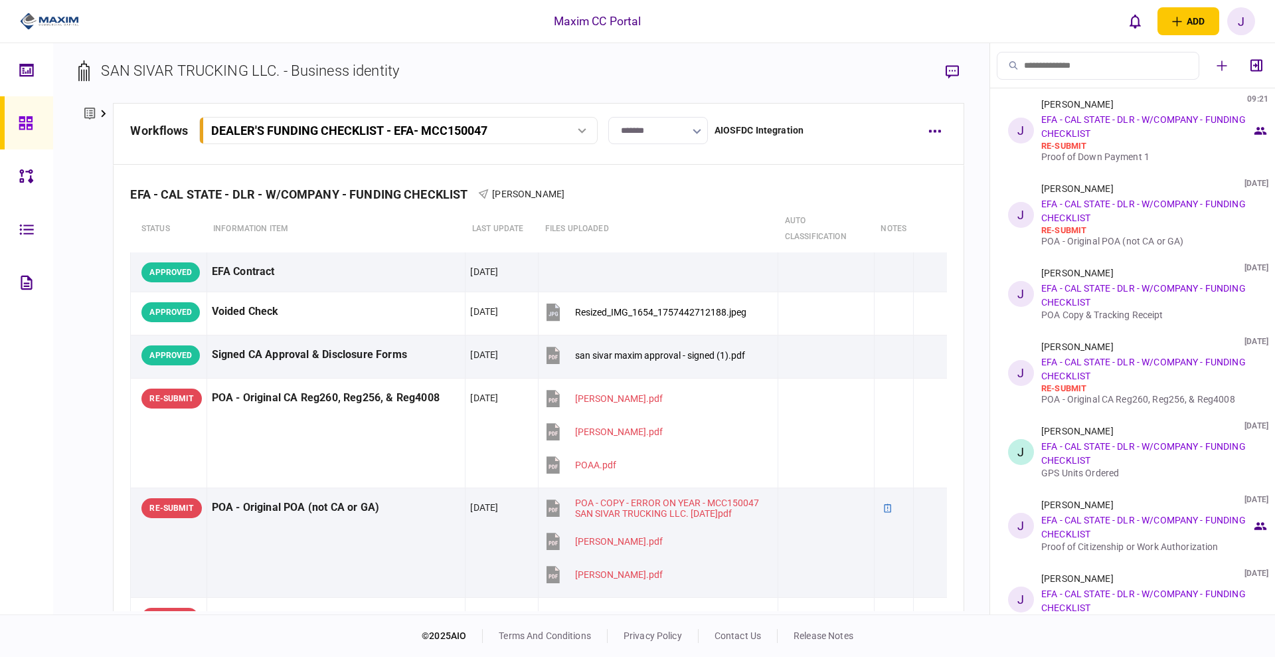
click at [29, 127] on icon at bounding box center [26, 123] width 15 height 15
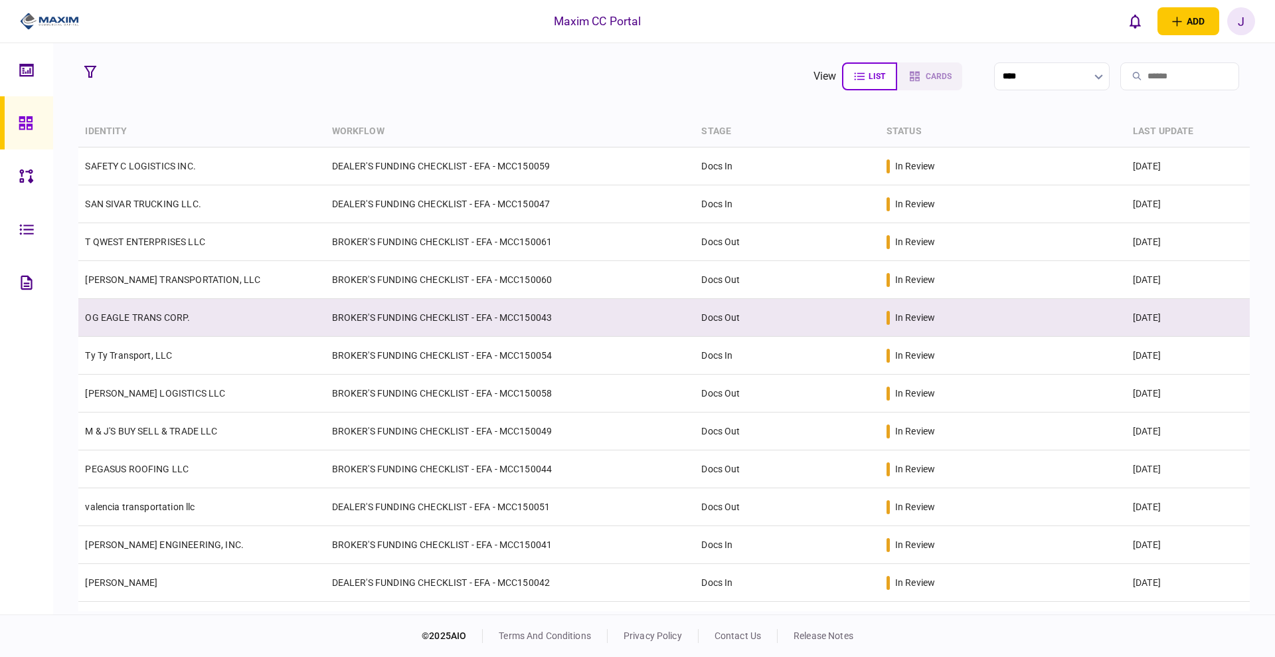
click at [103, 312] on link "OG EAGLE TRANS CORP." at bounding box center [137, 317] width 105 height 11
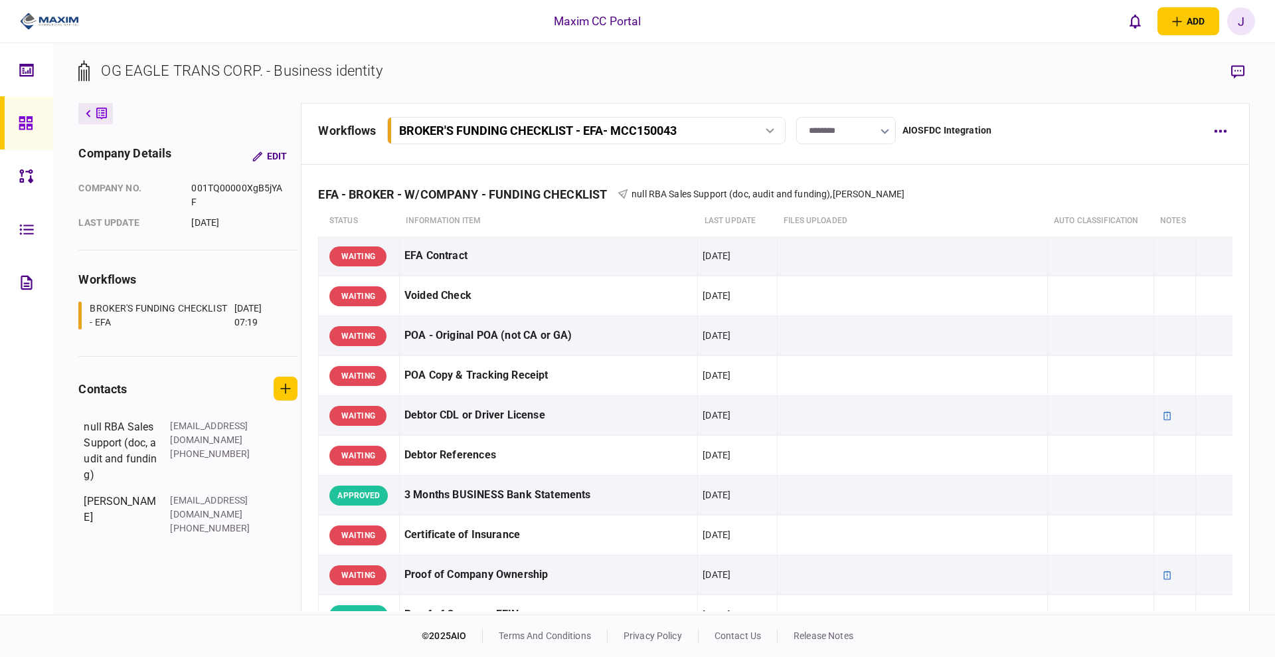
click at [5, 129] on link at bounding box center [26, 122] width 53 height 53
